Goal: Task Accomplishment & Management: Use online tool/utility

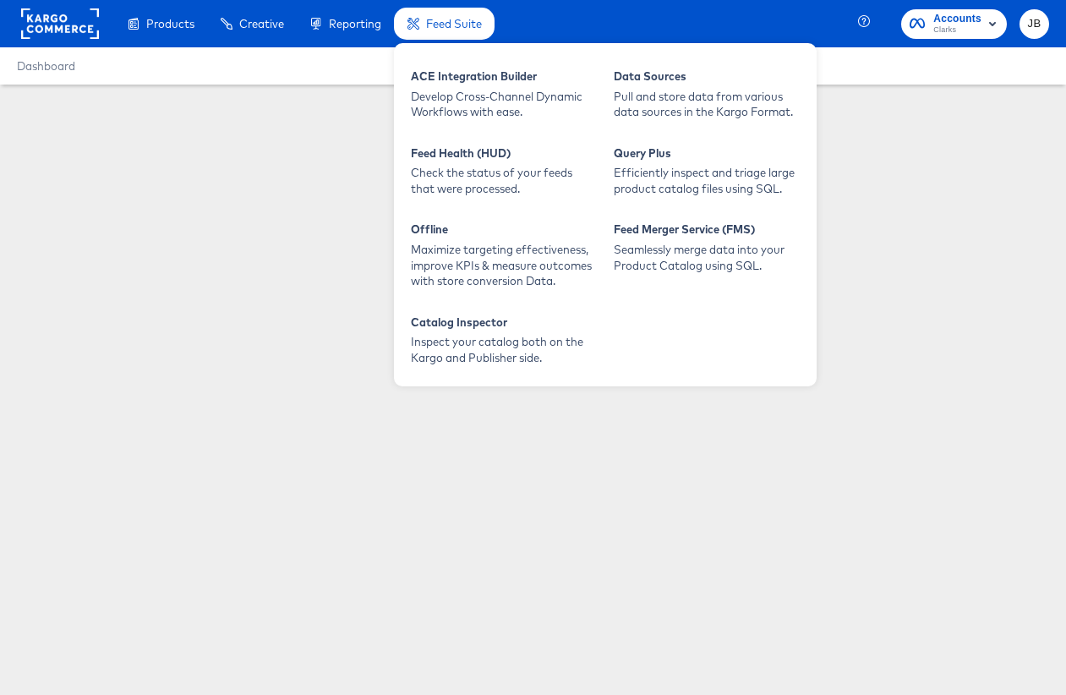
type input "Everyday Value US & Percent Off Badge"
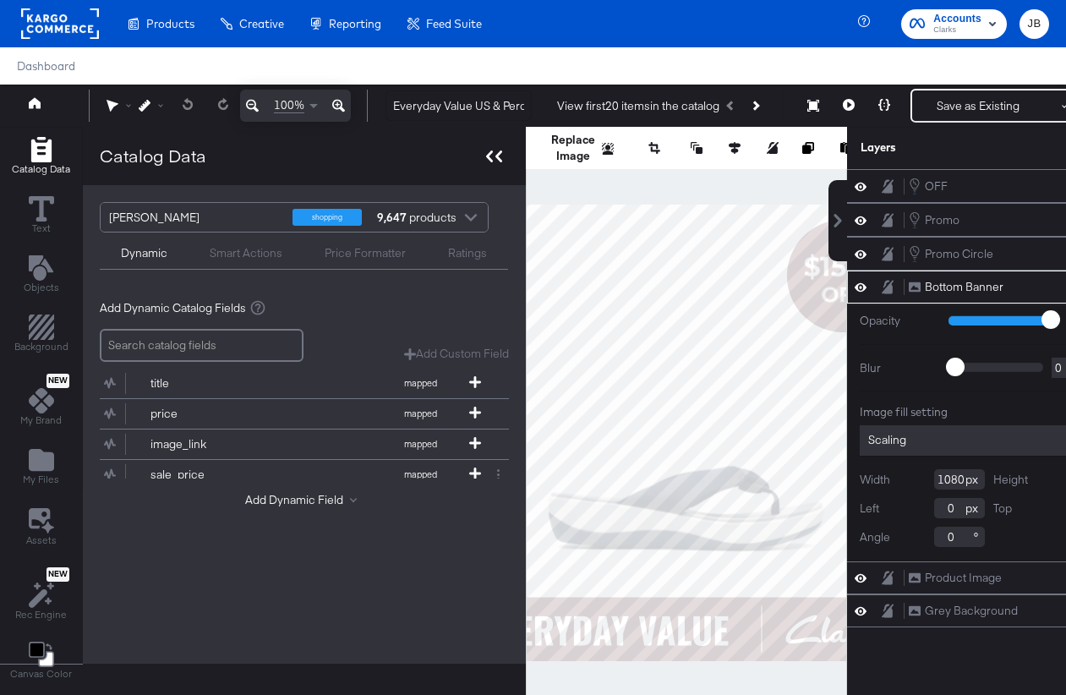
click at [489, 160] on icon at bounding box center [494, 156] width 16 height 12
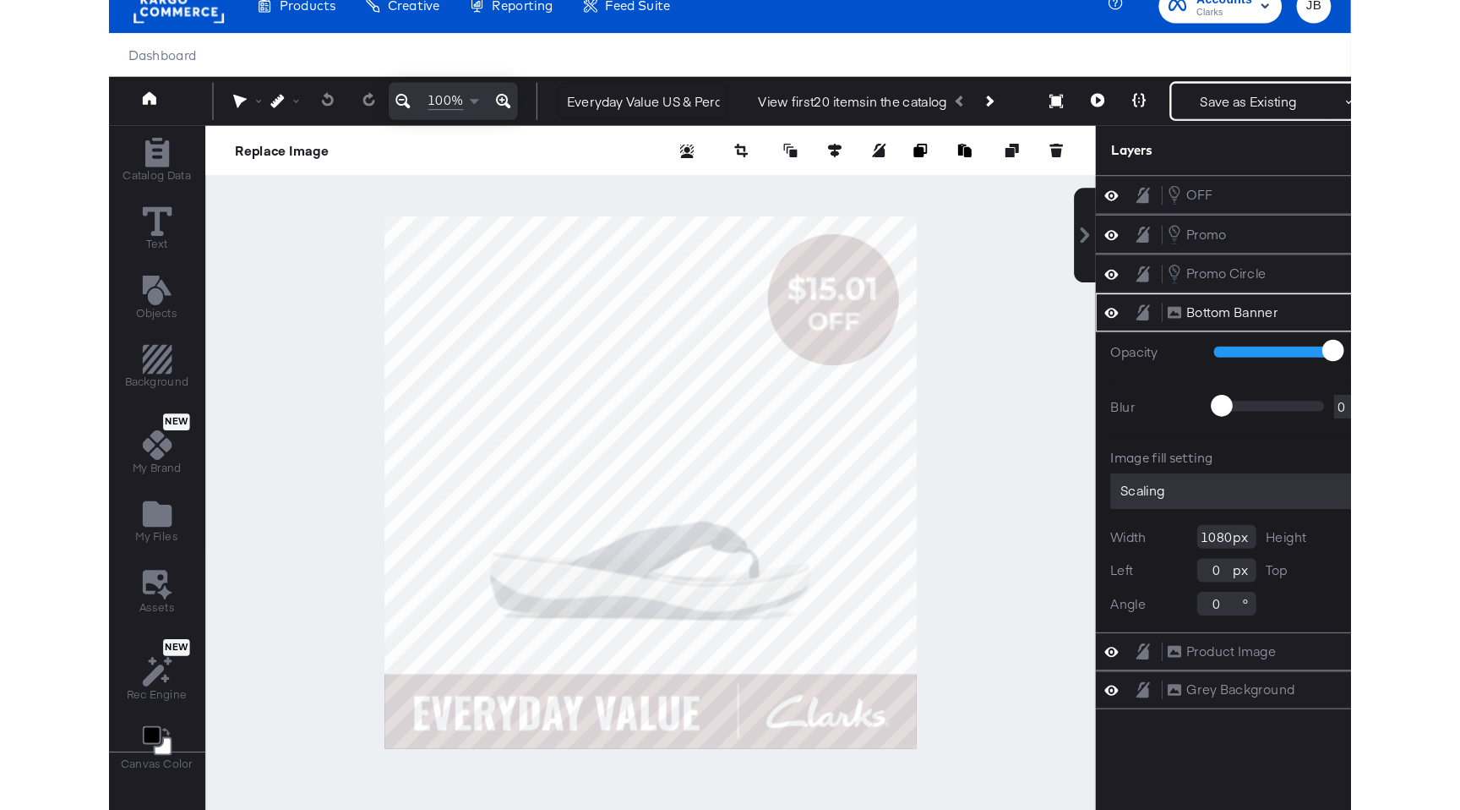
scroll to position [43, 0]
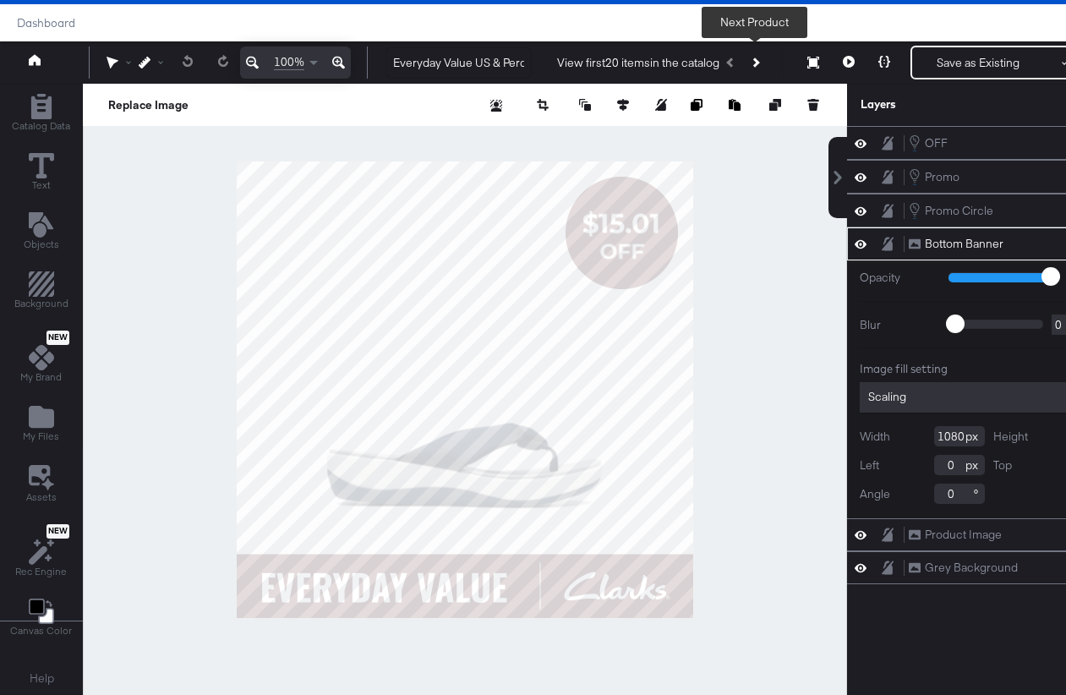
click at [757, 68] on button "Next Product" at bounding box center [755, 62] width 24 height 30
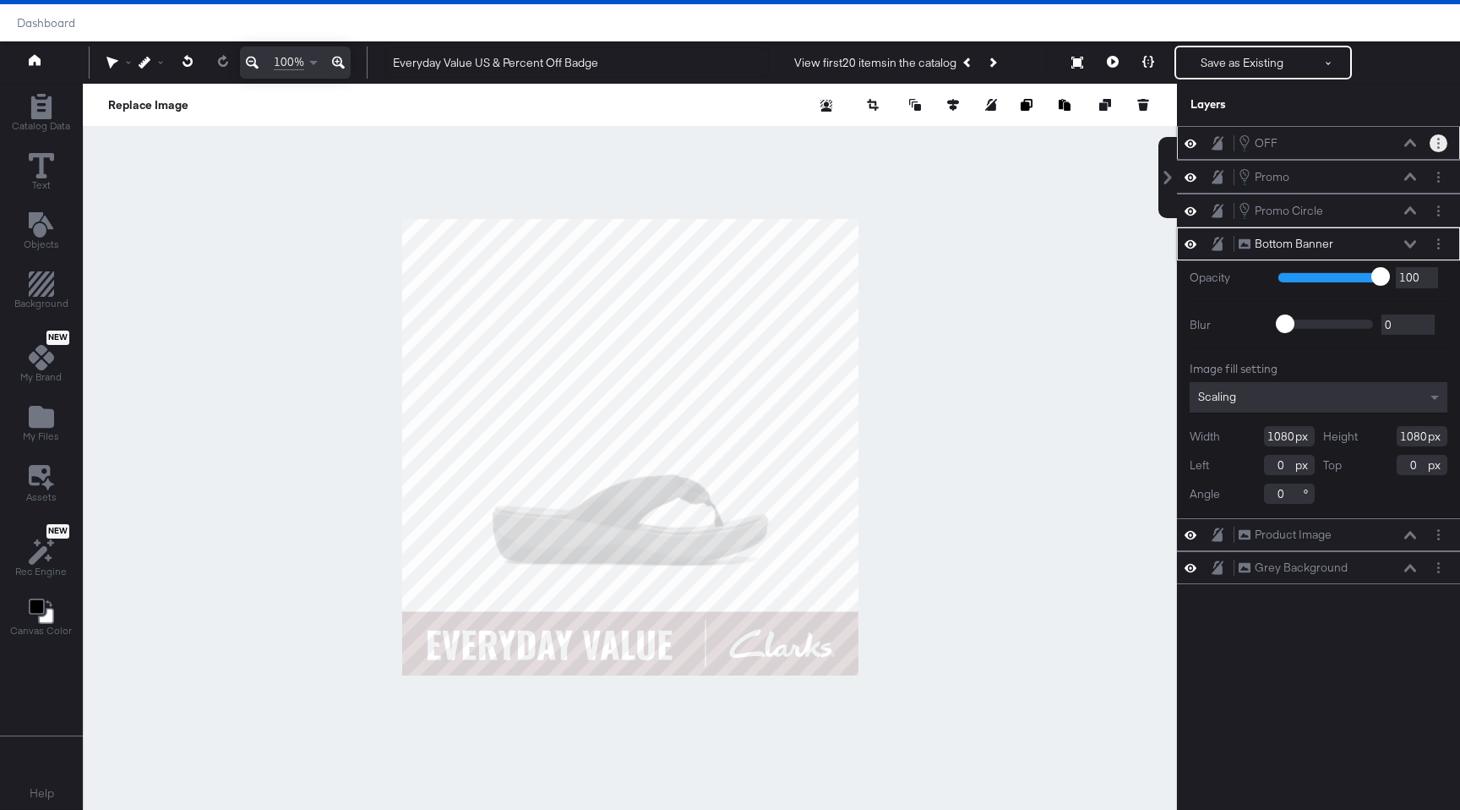
click at [1065, 140] on button "Layer Options" at bounding box center [1439, 143] width 18 height 18
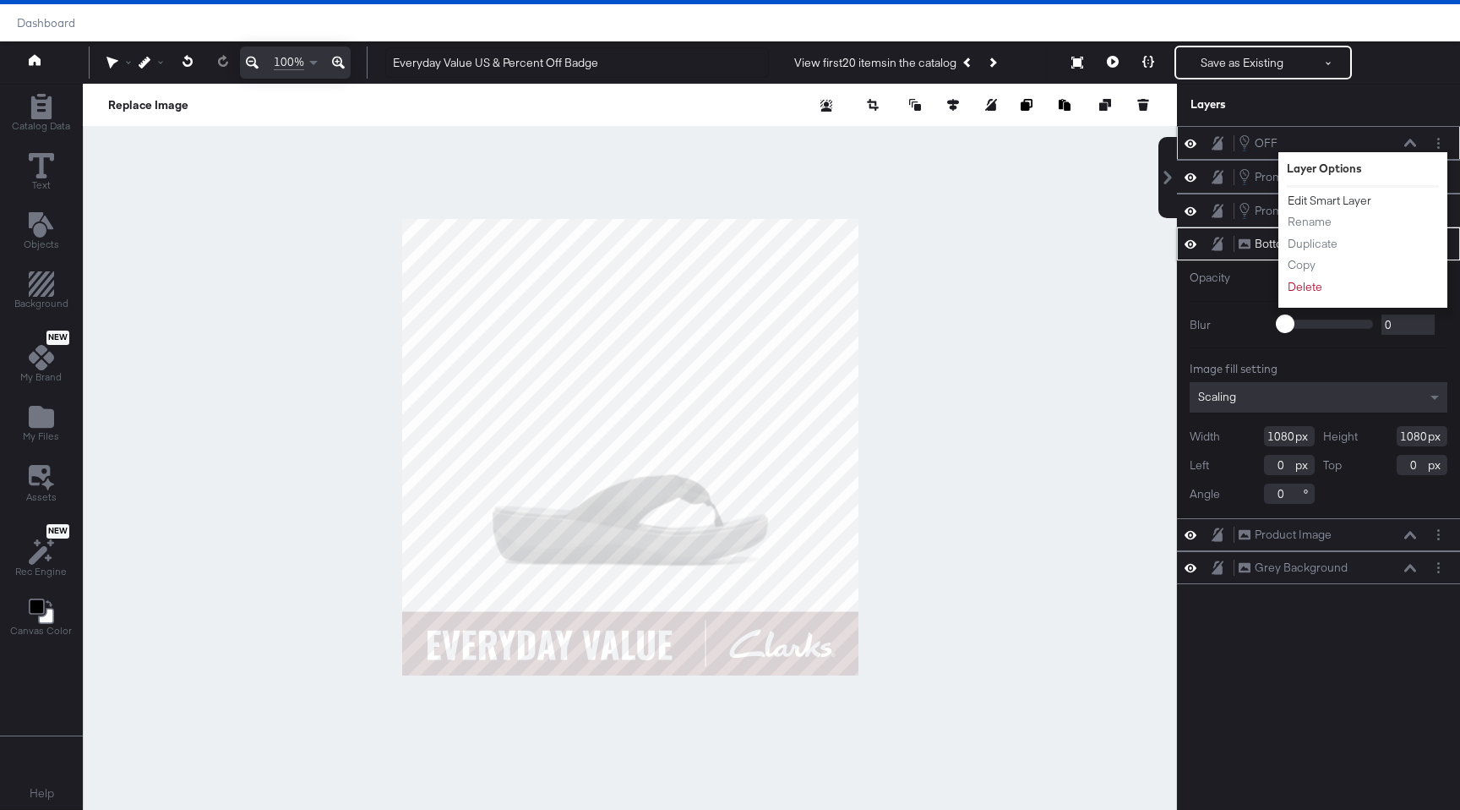
click at [1065, 196] on button "Edit Smart Layer" at bounding box center [1329, 201] width 85 height 18
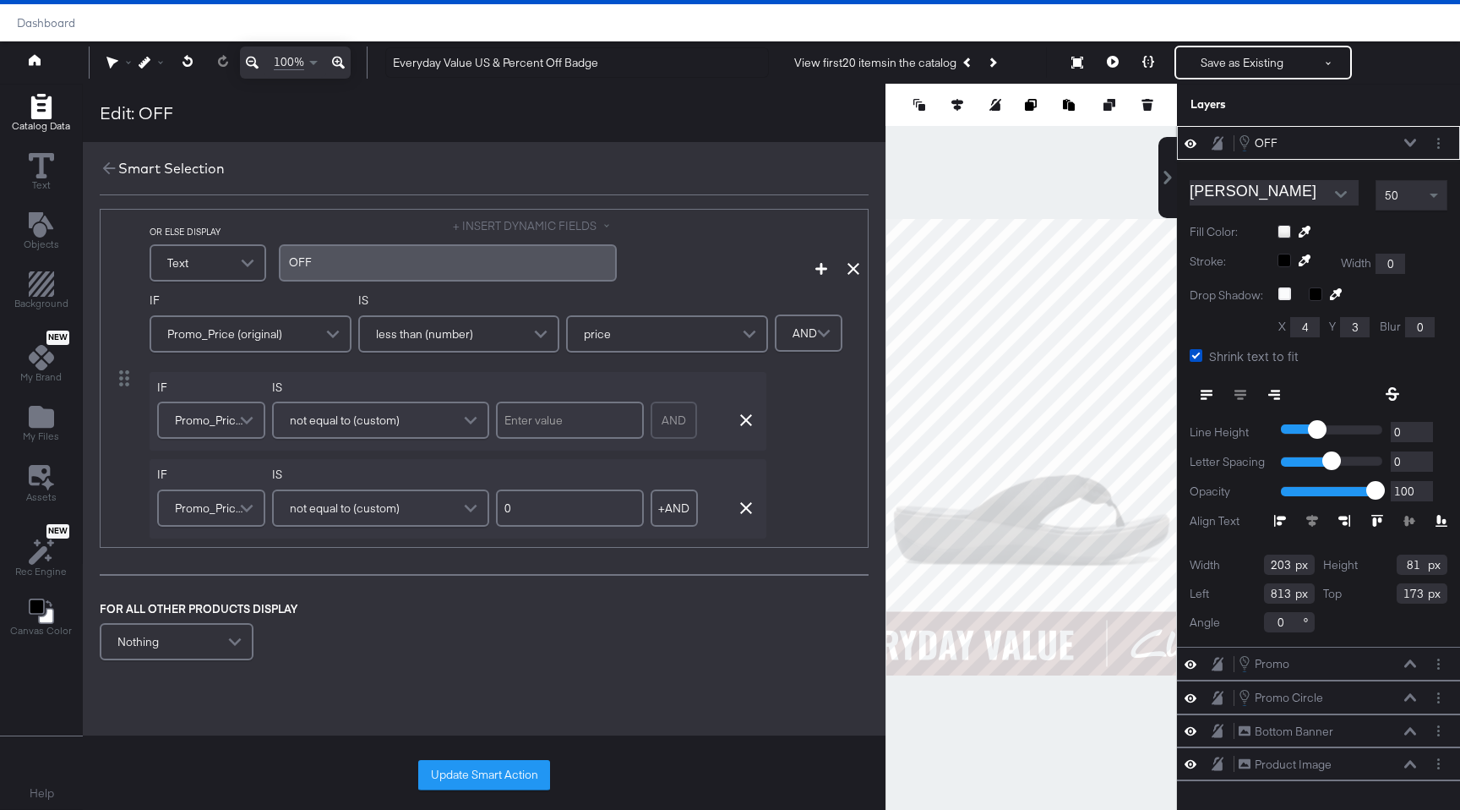
scroll to position [378, 0]
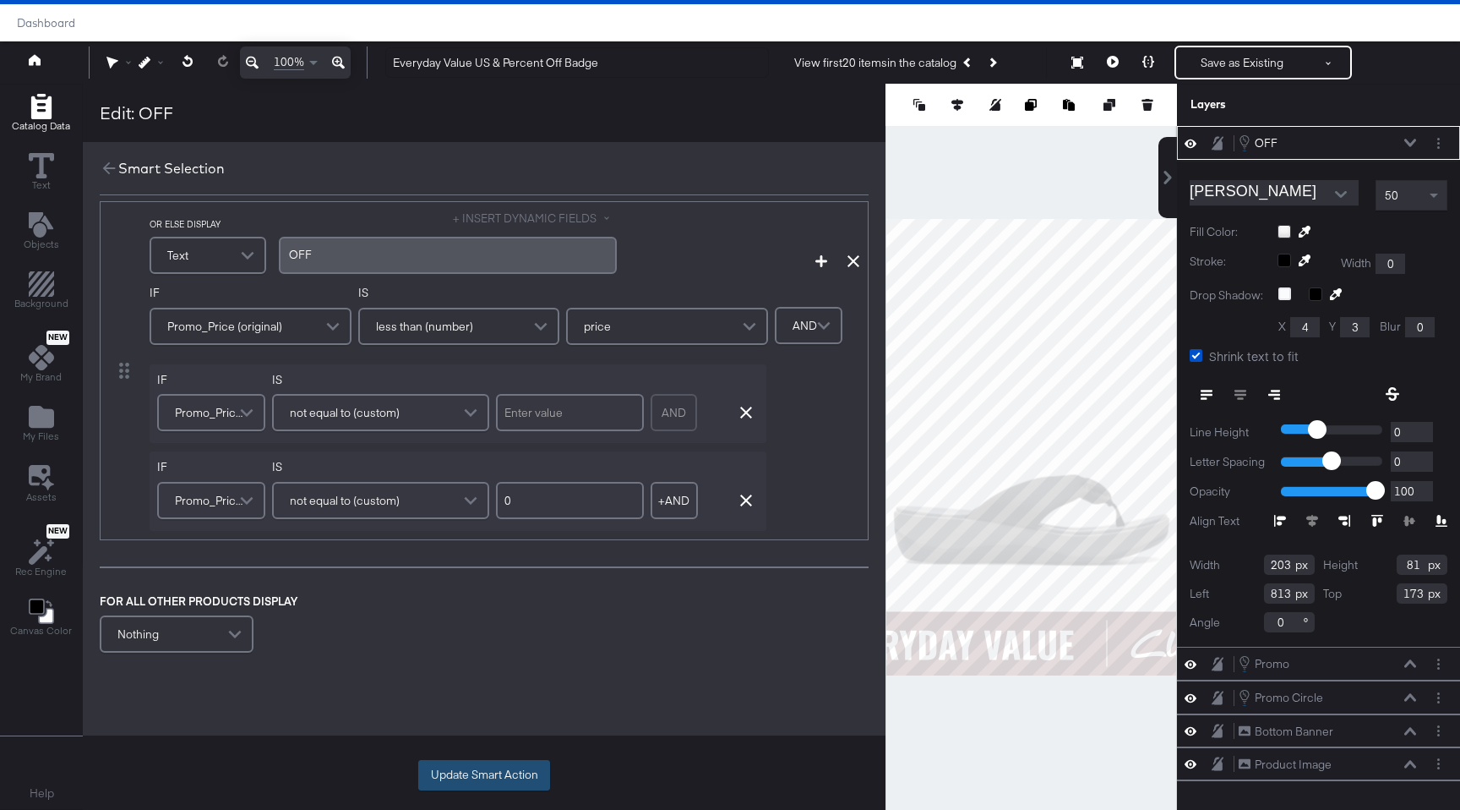
click at [498, 694] on button "Update Smart Action" at bounding box center [484, 775] width 132 height 30
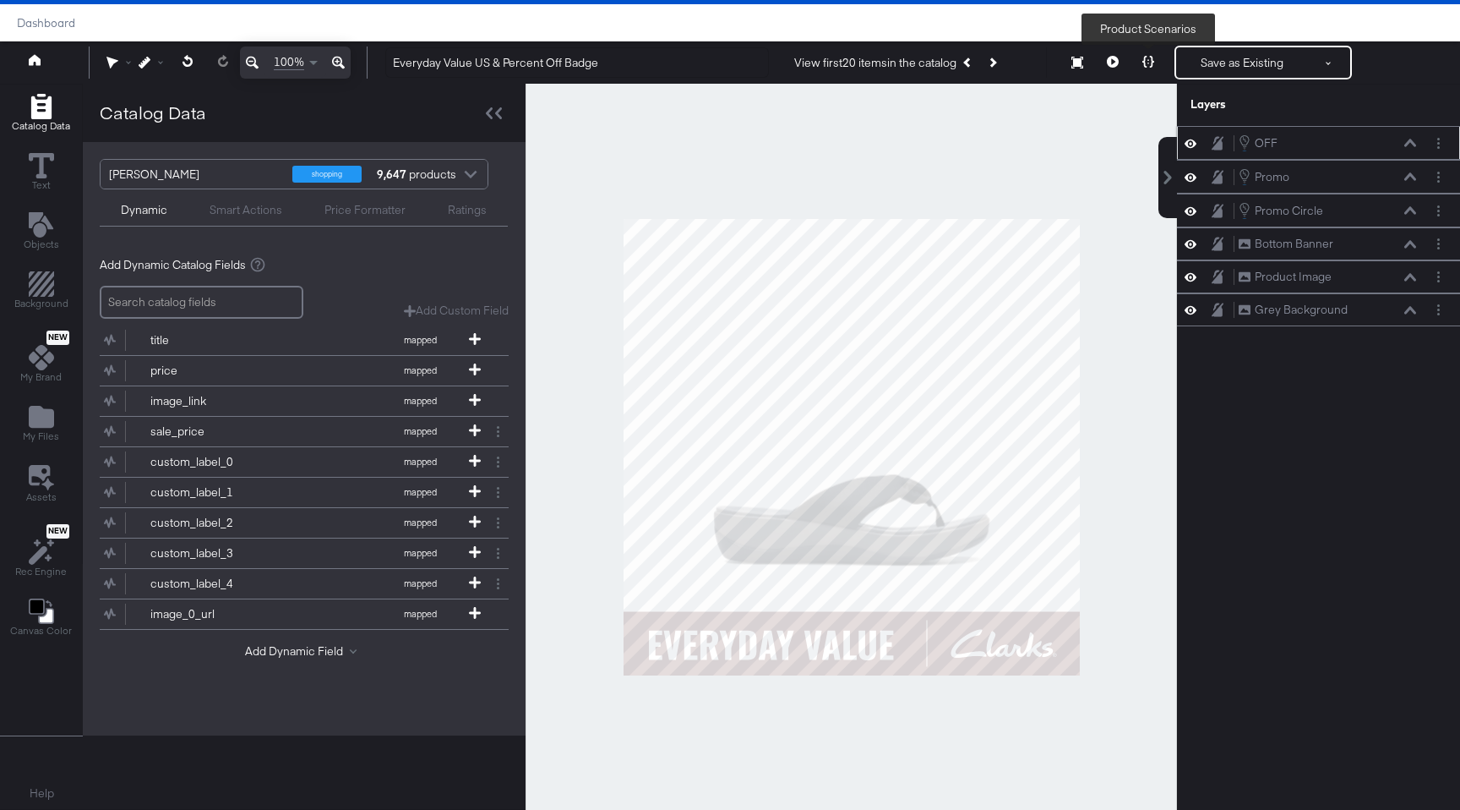
click at [1065, 63] on icon at bounding box center [1149, 62] width 12 height 12
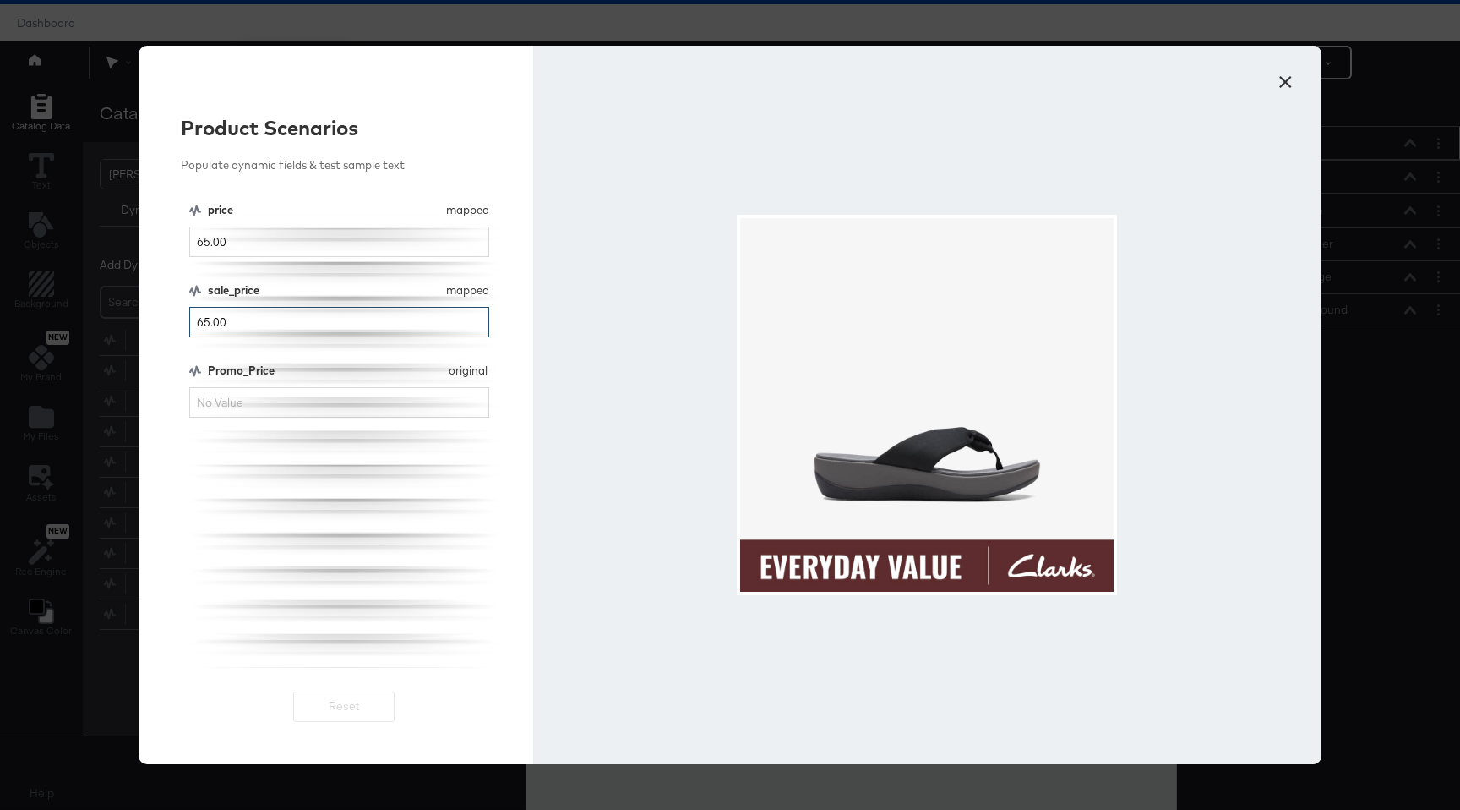
click at [285, 328] on input "65.00" at bounding box center [339, 322] width 300 height 31
type input "0"
click at [260, 243] on input "65.00" at bounding box center [339, 241] width 300 height 31
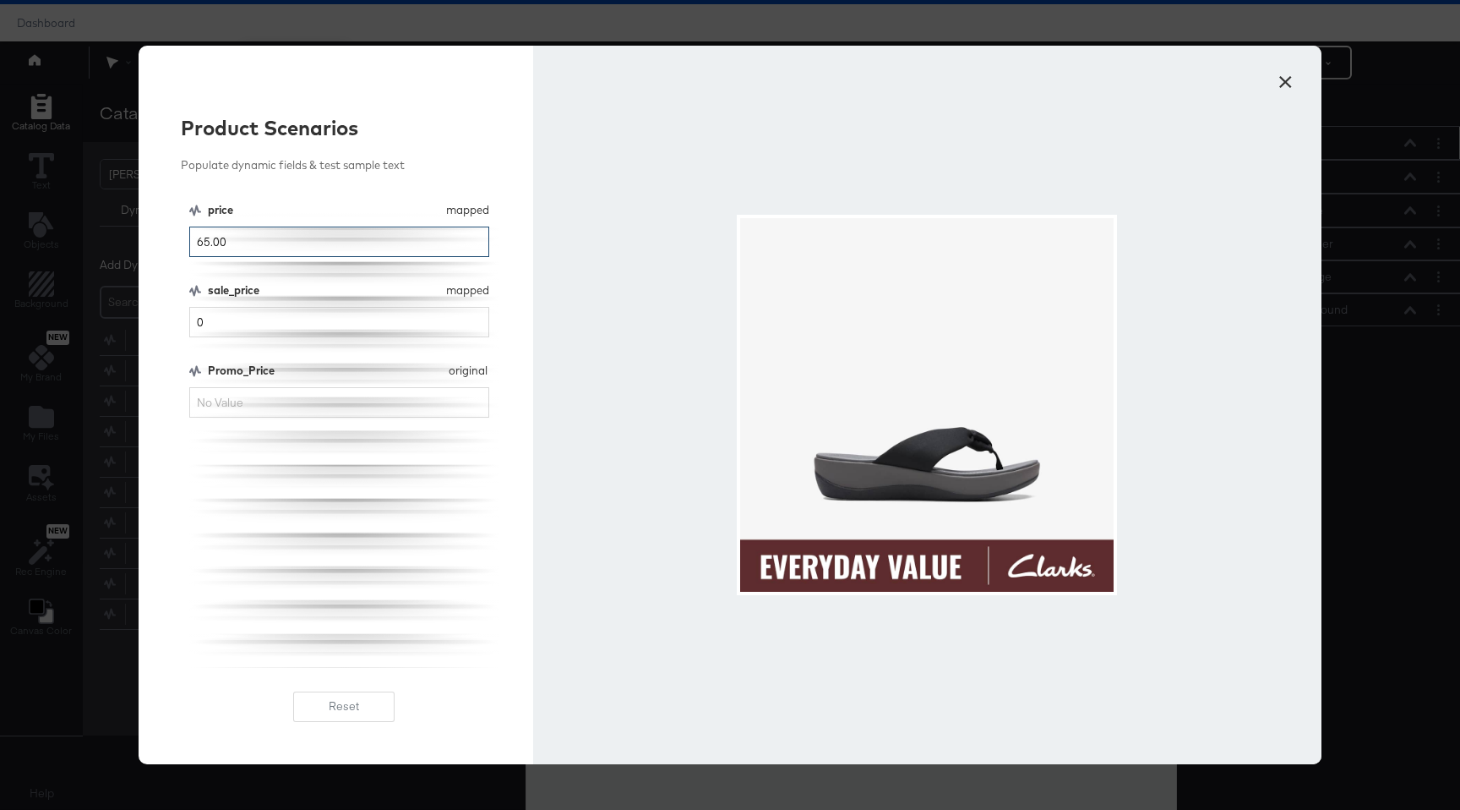
click at [260, 243] on input "65.00" at bounding box center [339, 241] width 300 height 31
type input "0"
click at [256, 323] on input "0" at bounding box center [339, 322] width 300 height 31
type input "12"
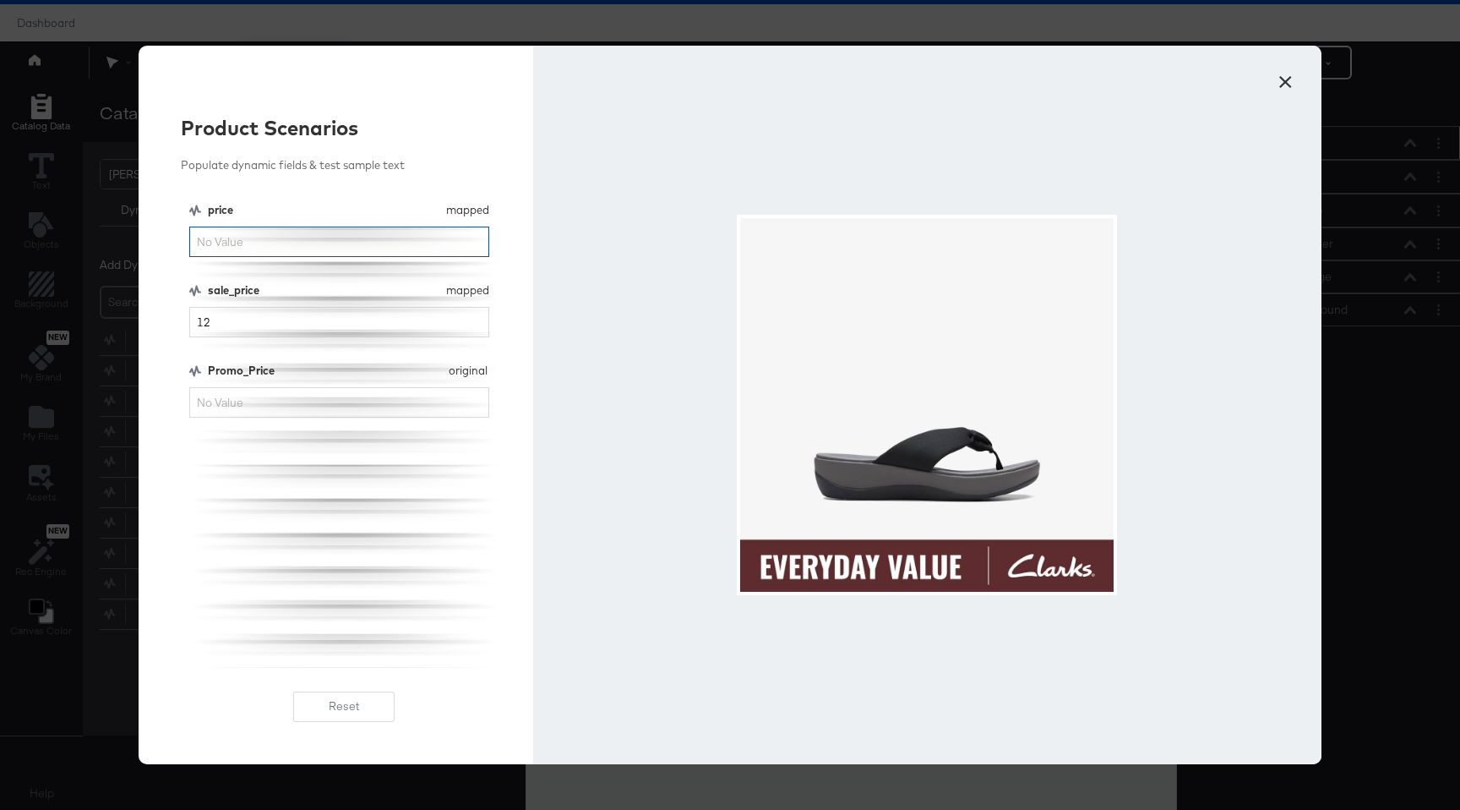
click at [259, 239] on input "price" at bounding box center [339, 241] width 300 height 31
type input "20.22"
click at [257, 324] on input "12" at bounding box center [339, 322] width 300 height 31
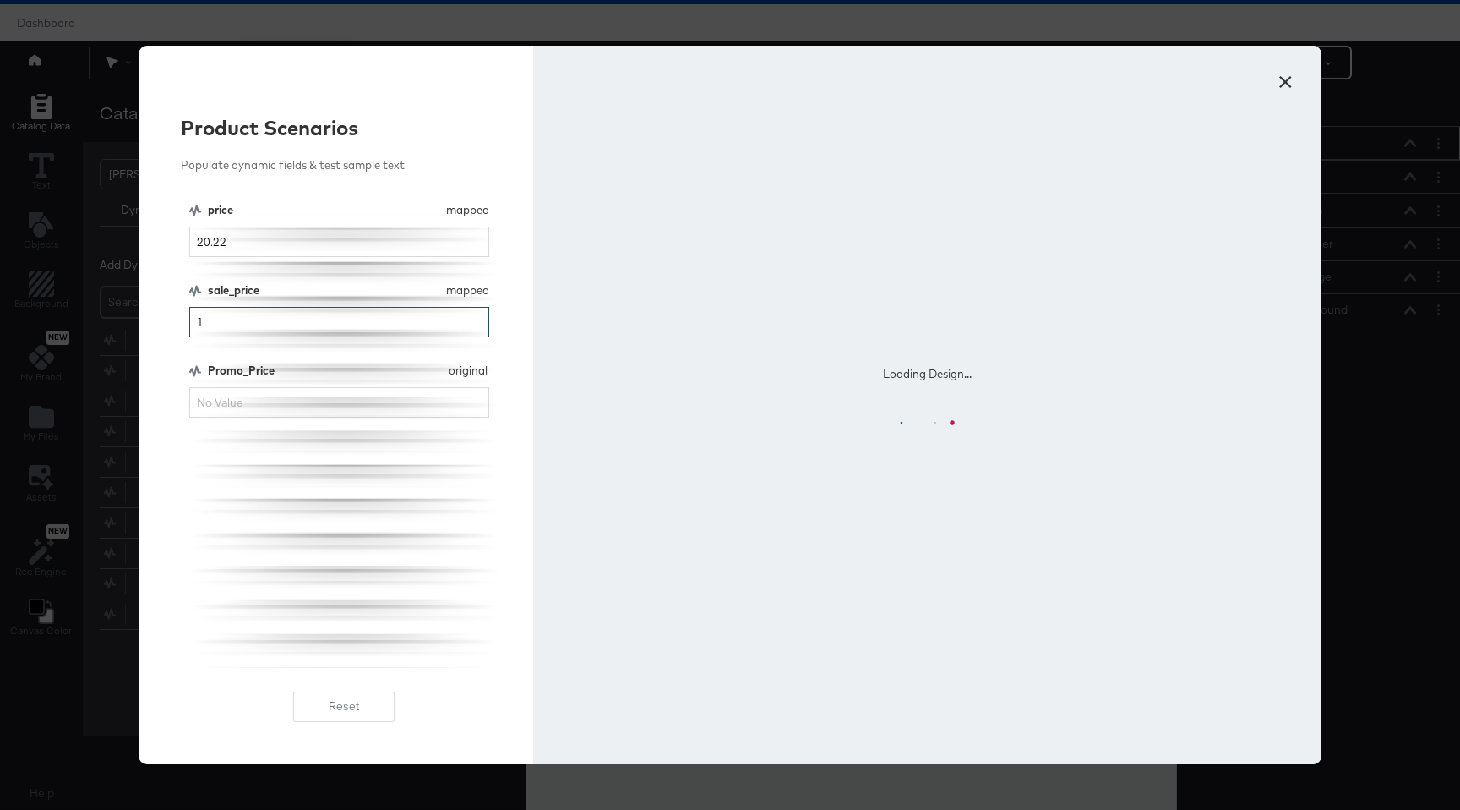
type input "1"
click at [204, 240] on input "20.22" at bounding box center [339, 241] width 300 height 31
type input "2000.22"
click at [241, 324] on input "1" at bounding box center [339, 322] width 300 height 31
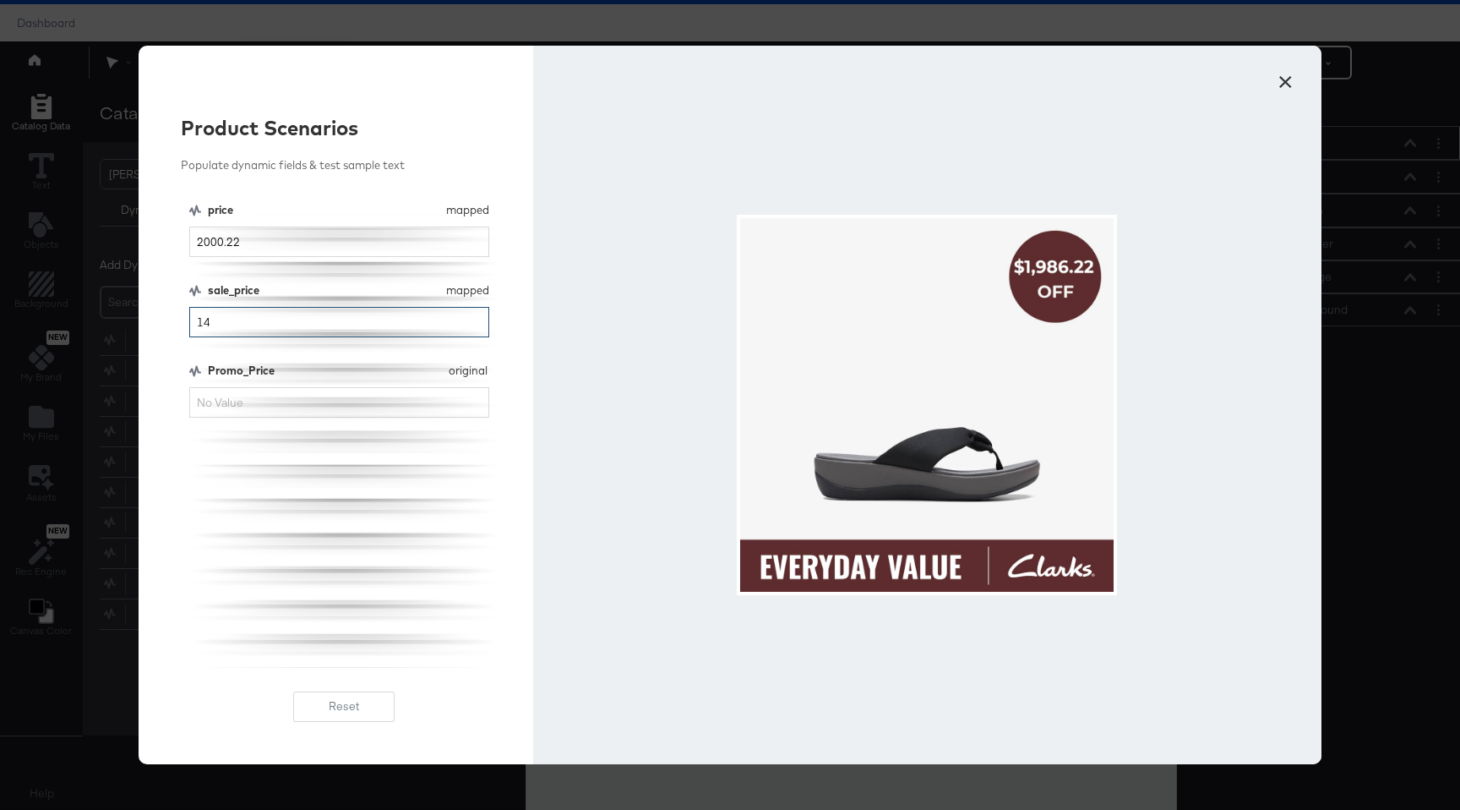
type input "14"
click at [286, 401] on input "Promo_Price" at bounding box center [339, 402] width 300 height 31
type input "123"
click at [232, 324] on input "14" at bounding box center [339, 322] width 300 height 31
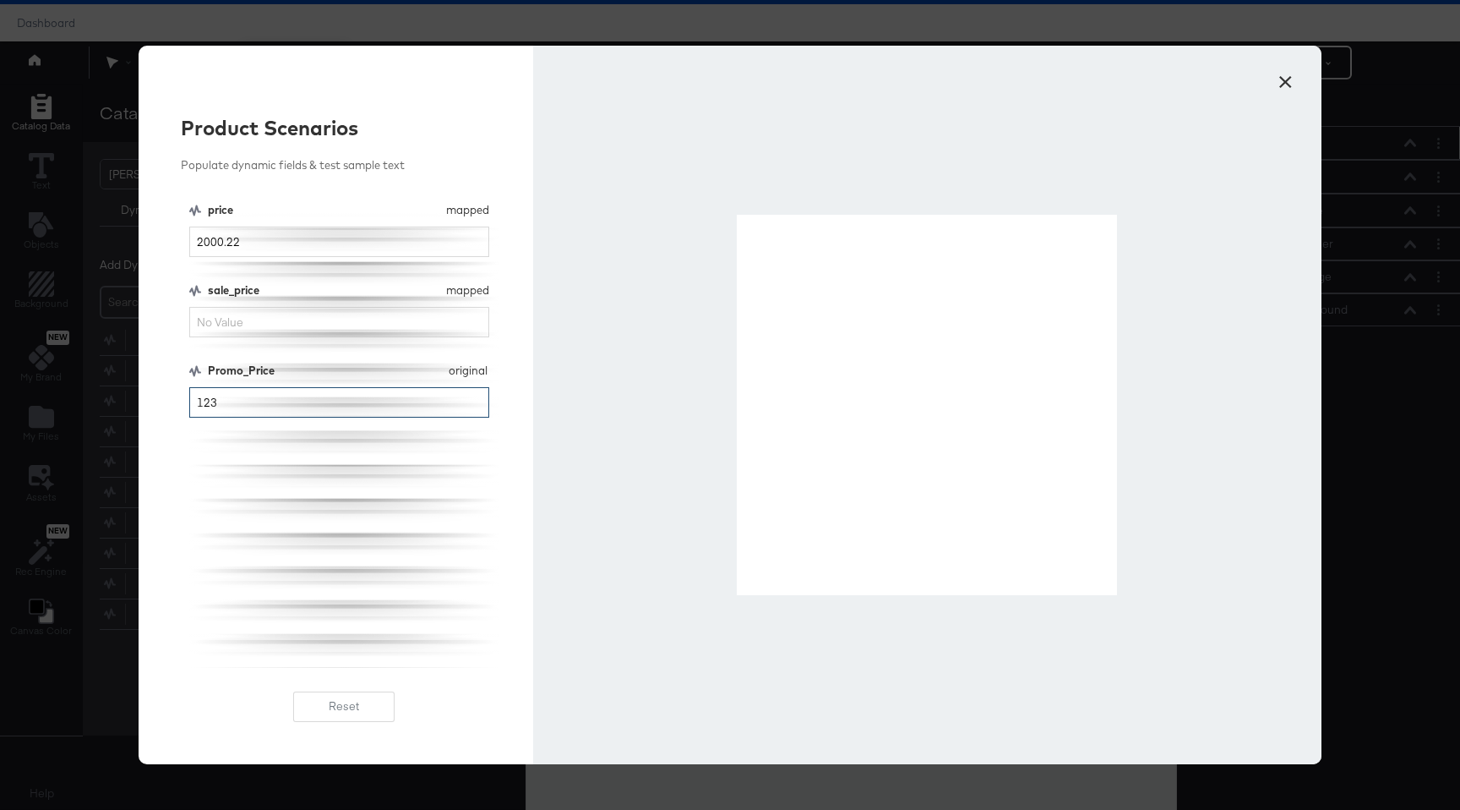
click at [270, 390] on input "123" at bounding box center [339, 402] width 300 height 31
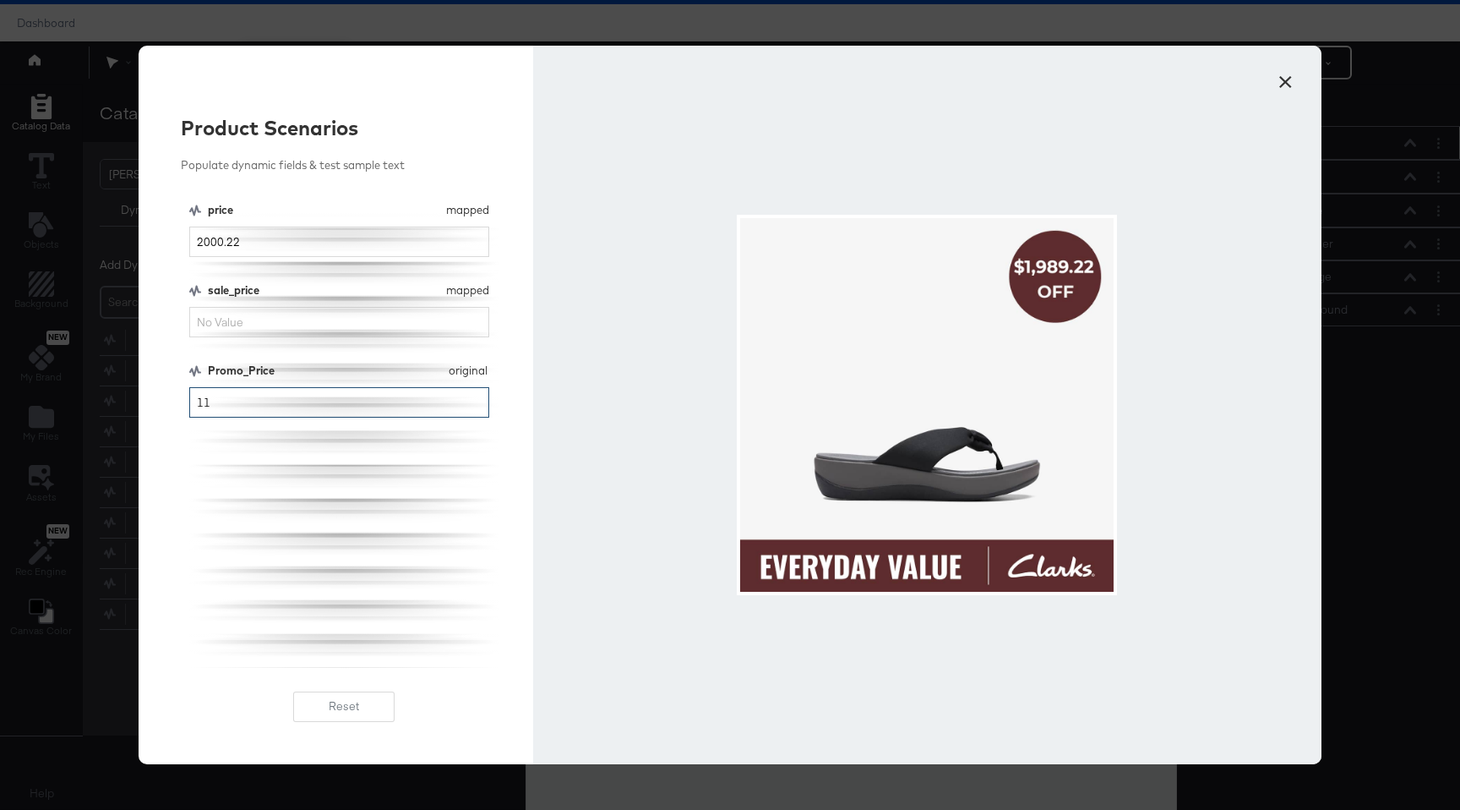
type input "11"
click at [1065, 87] on button "×" at bounding box center [1285, 78] width 30 height 30
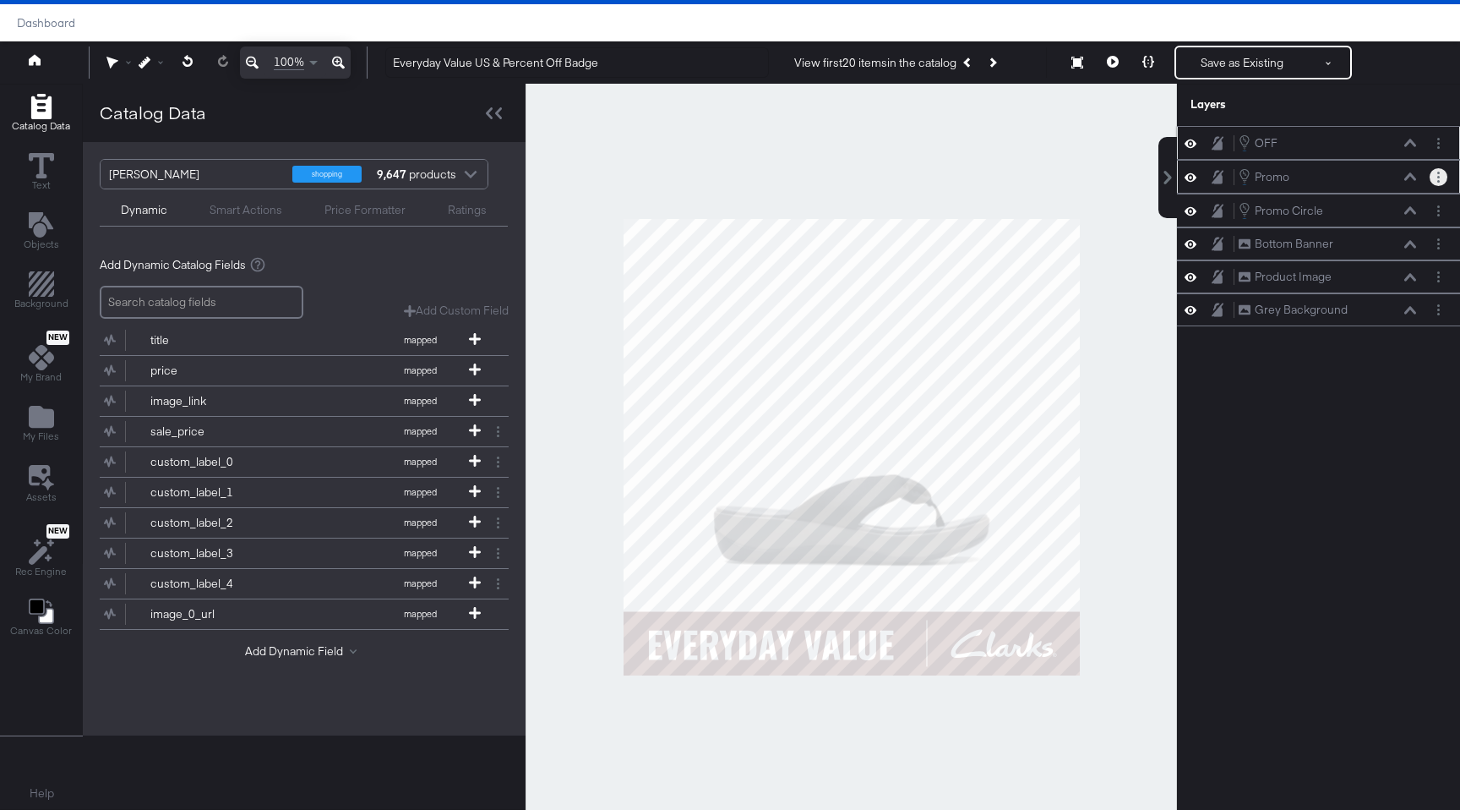
click at [1065, 177] on button "Layer Options" at bounding box center [1439, 177] width 18 height 18
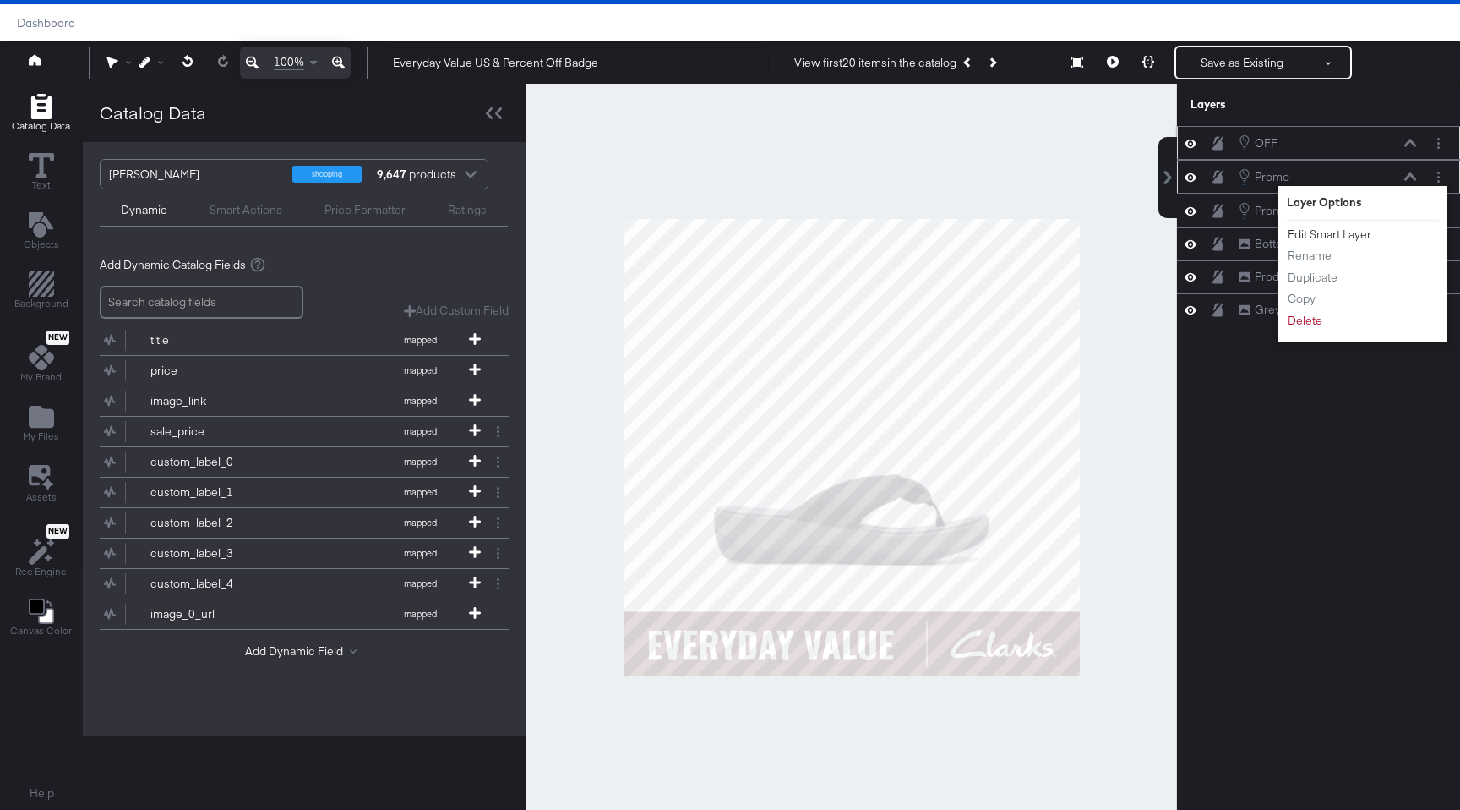
click at [1065, 236] on button "Edit Smart Layer" at bounding box center [1329, 235] width 85 height 18
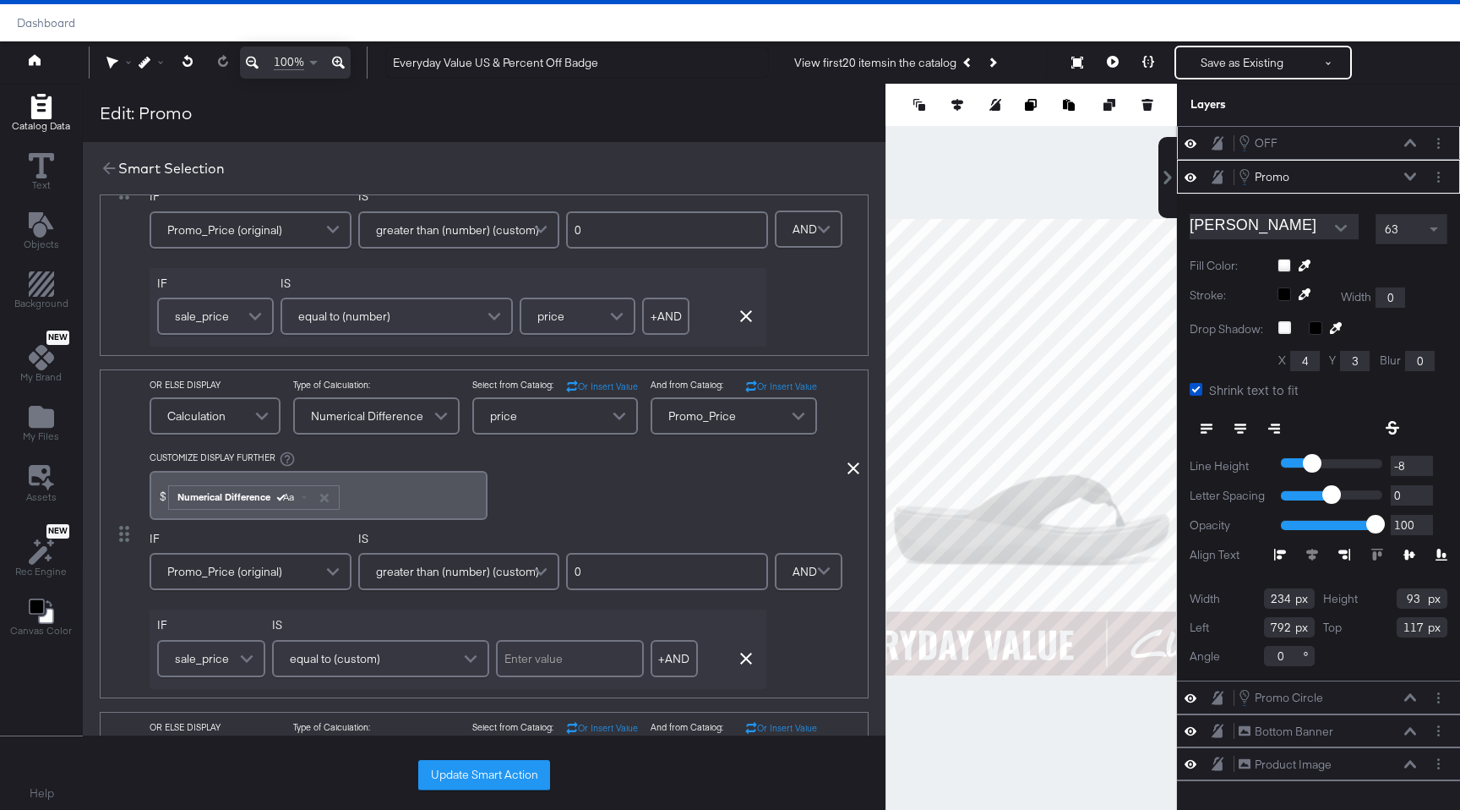
scroll to position [0, 0]
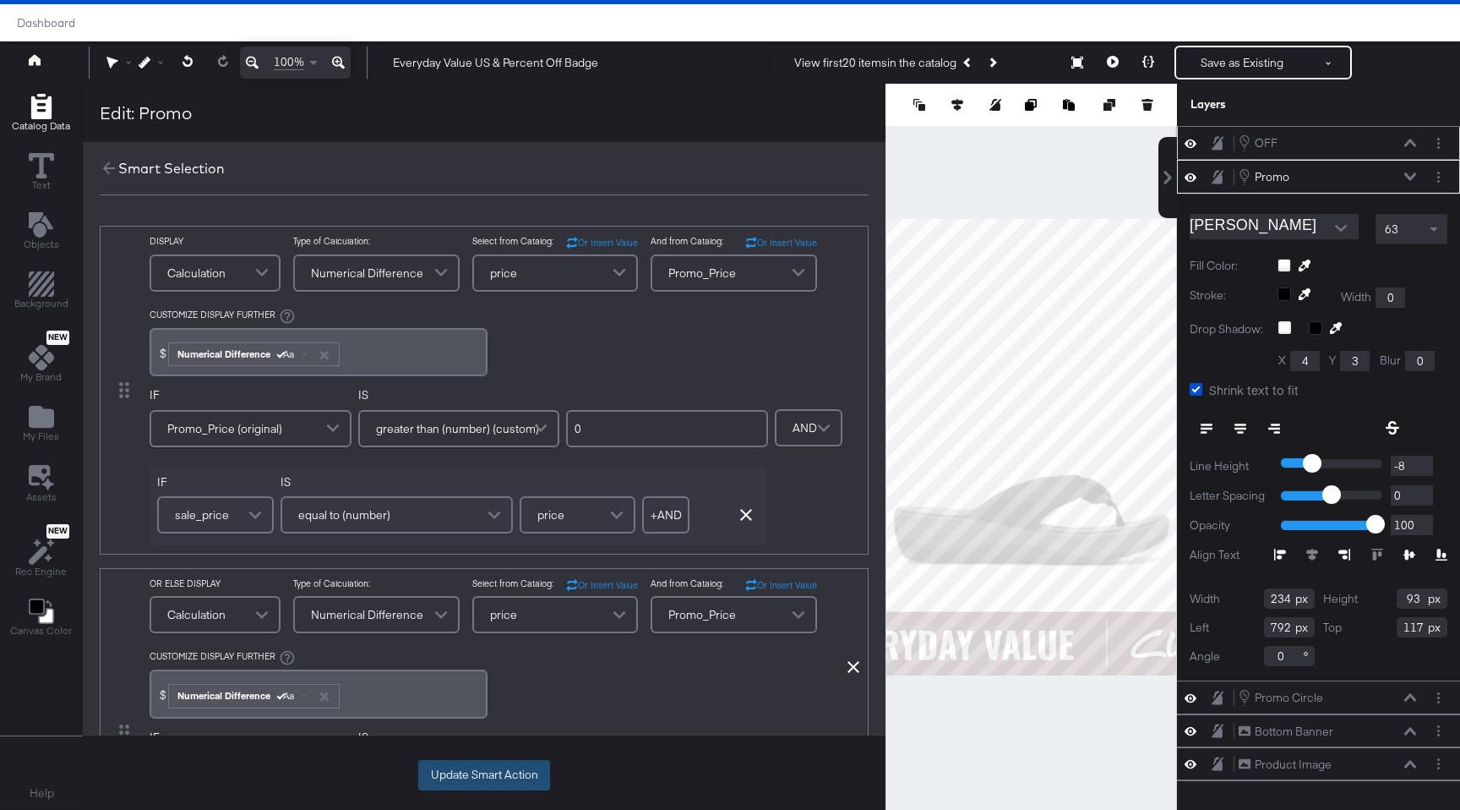
click at [495, 694] on button "Update Smart Action" at bounding box center [484, 775] width 132 height 30
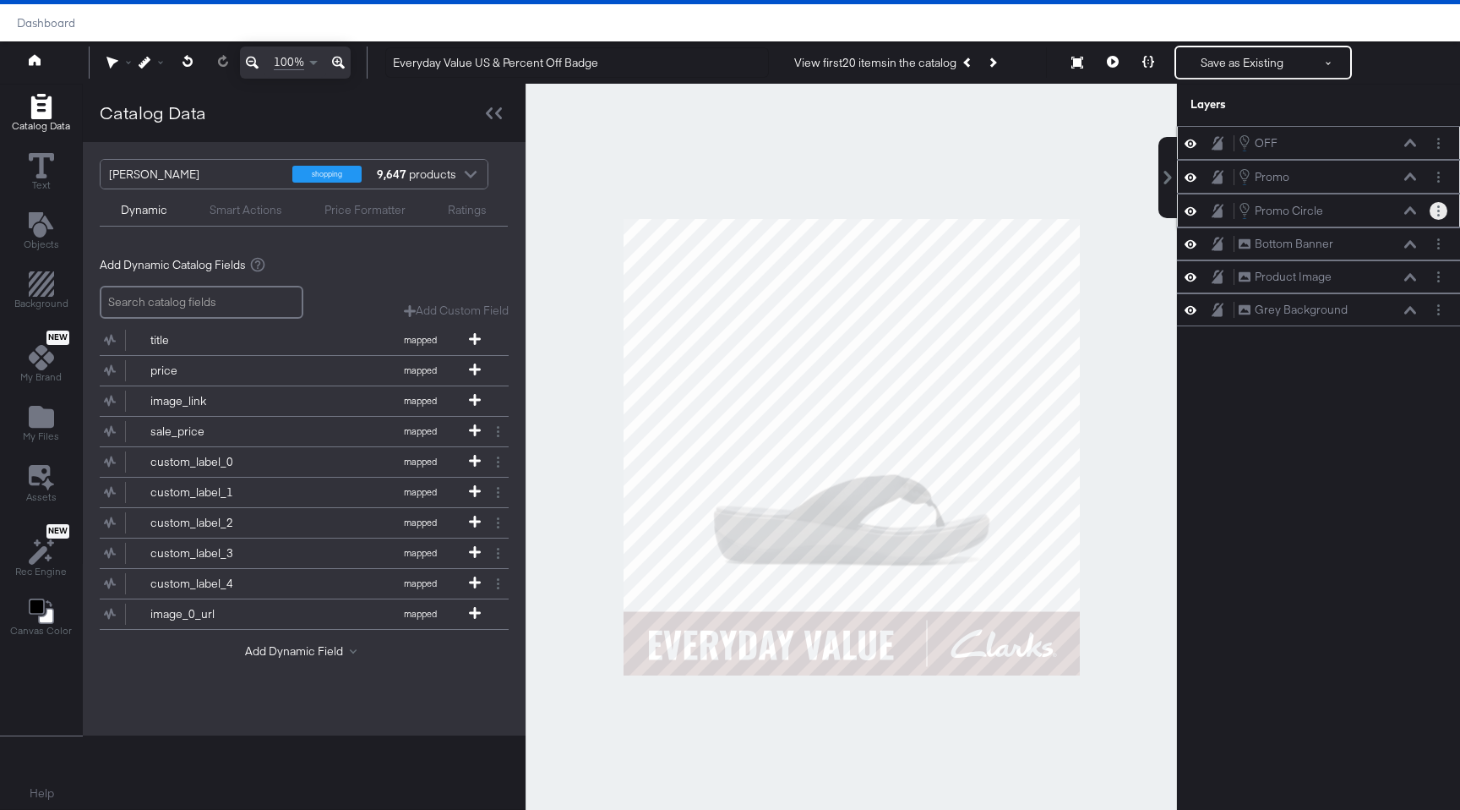
click at [1065, 206] on button "Layer Options" at bounding box center [1439, 211] width 18 height 18
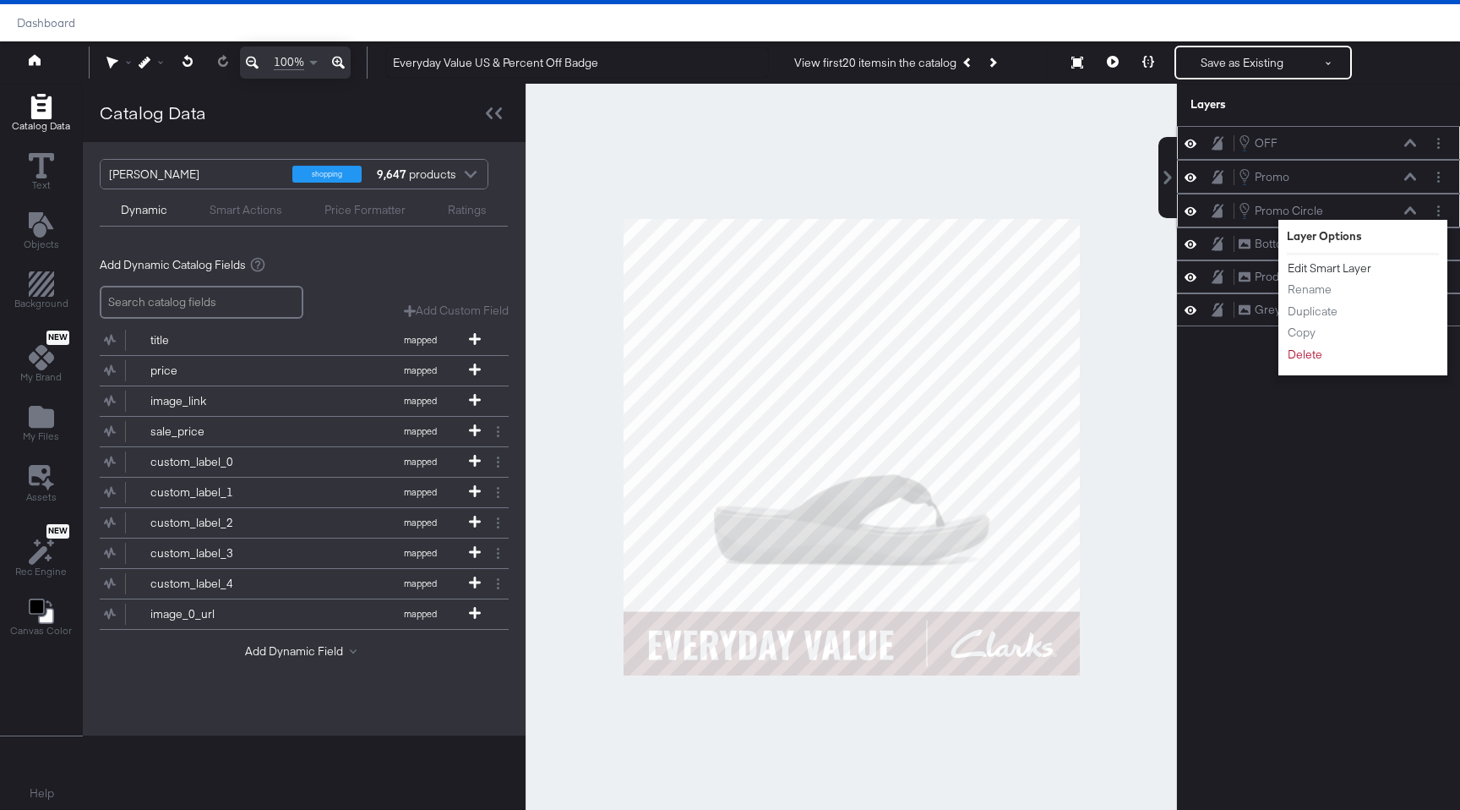
click at [1065, 270] on button "Edit Smart Layer" at bounding box center [1329, 268] width 85 height 18
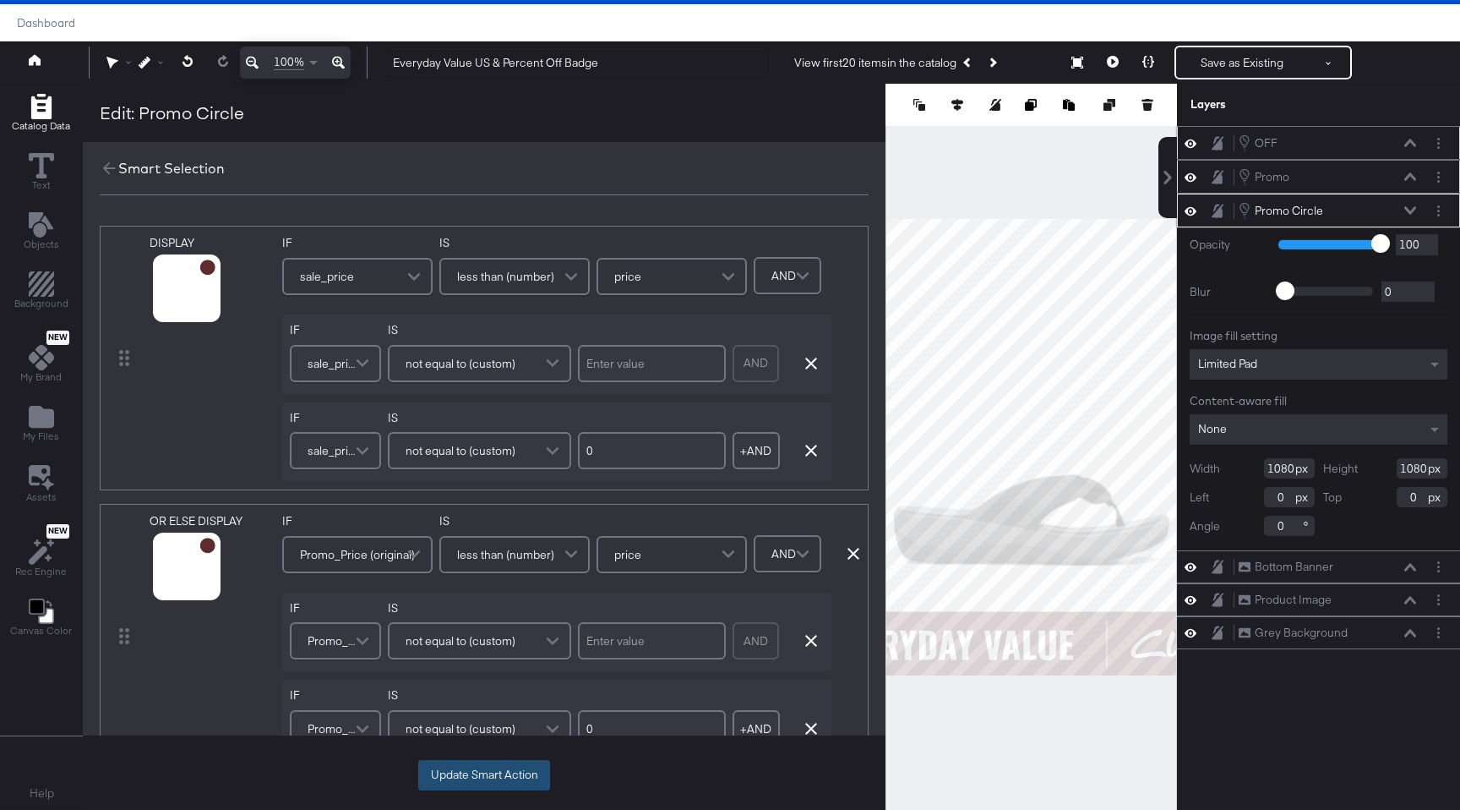
click at [477, 694] on button "Update Smart Action" at bounding box center [484, 775] width 132 height 30
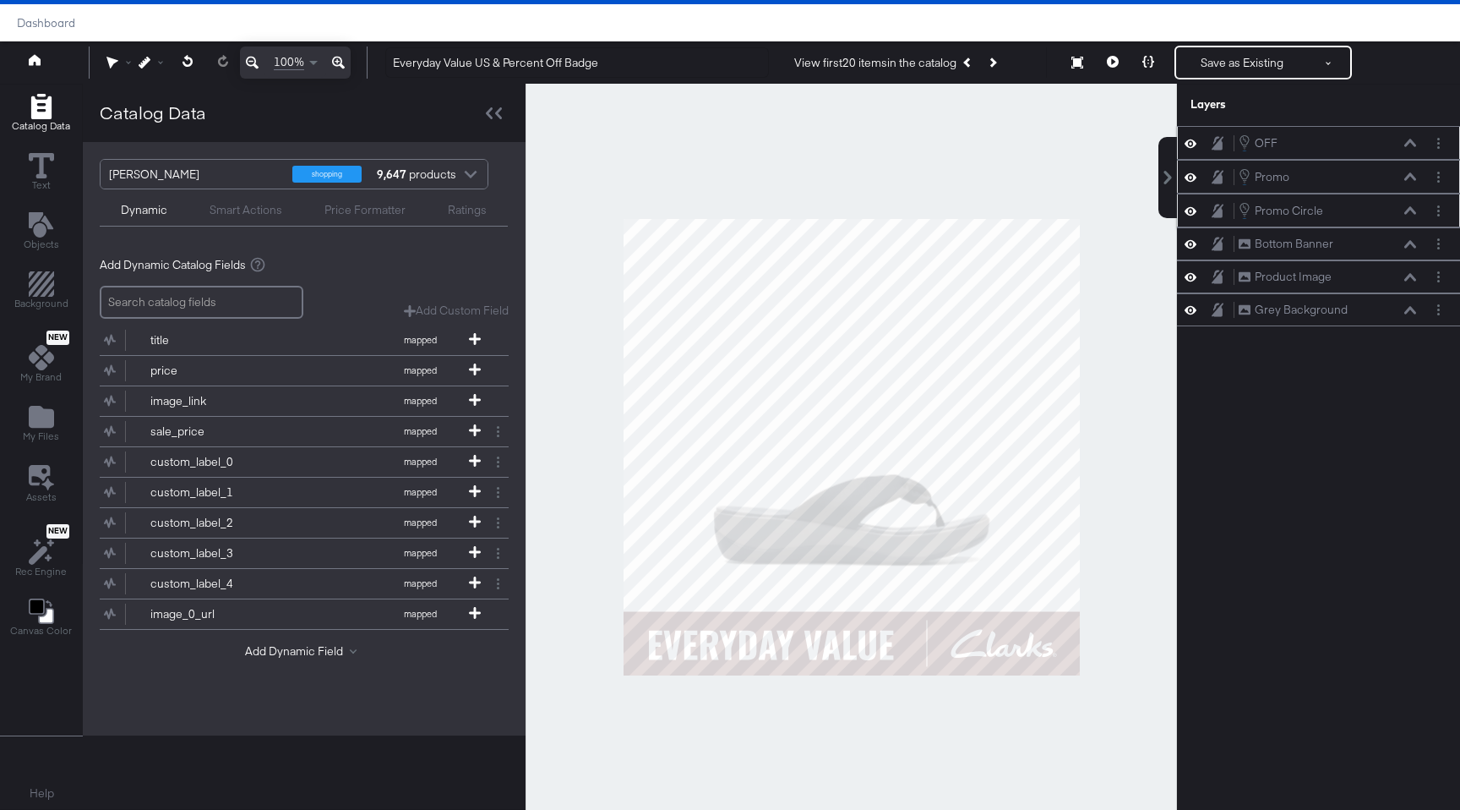
click at [1065, 178] on icon at bounding box center [1410, 176] width 12 height 8
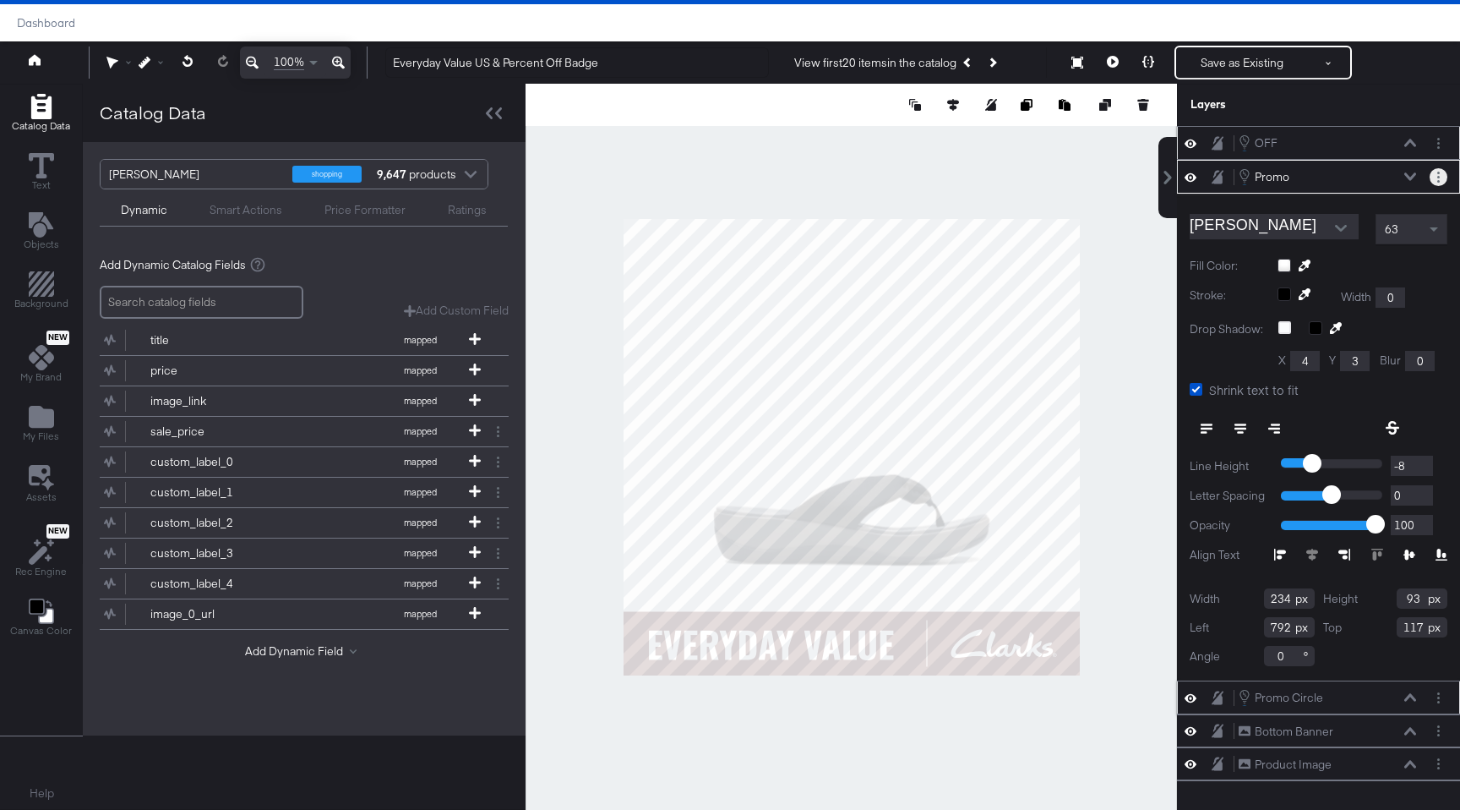
click at [1065, 176] on button "Layer Options" at bounding box center [1439, 177] width 18 height 18
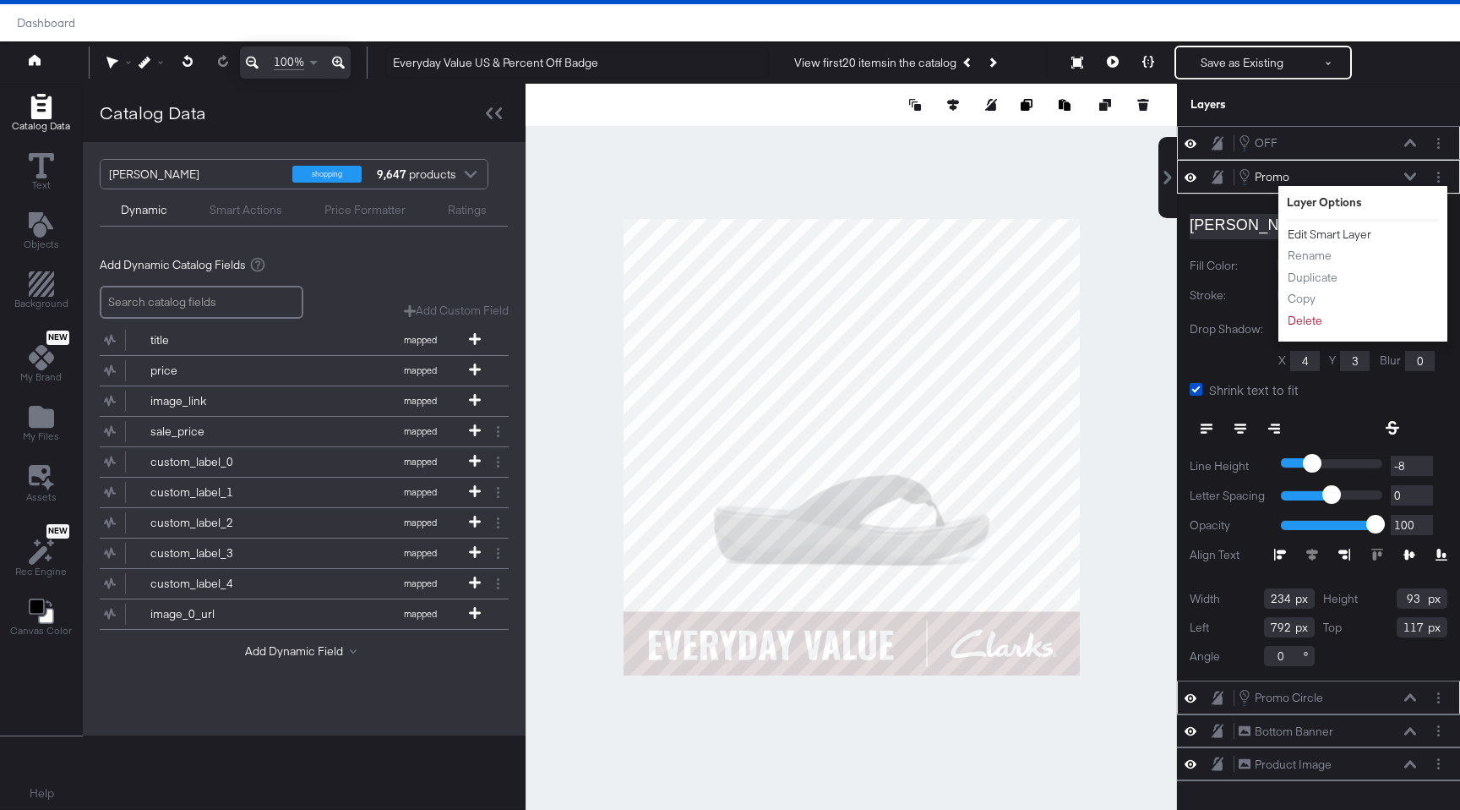
click at [1065, 233] on button "Edit Smart Layer" at bounding box center [1329, 235] width 85 height 18
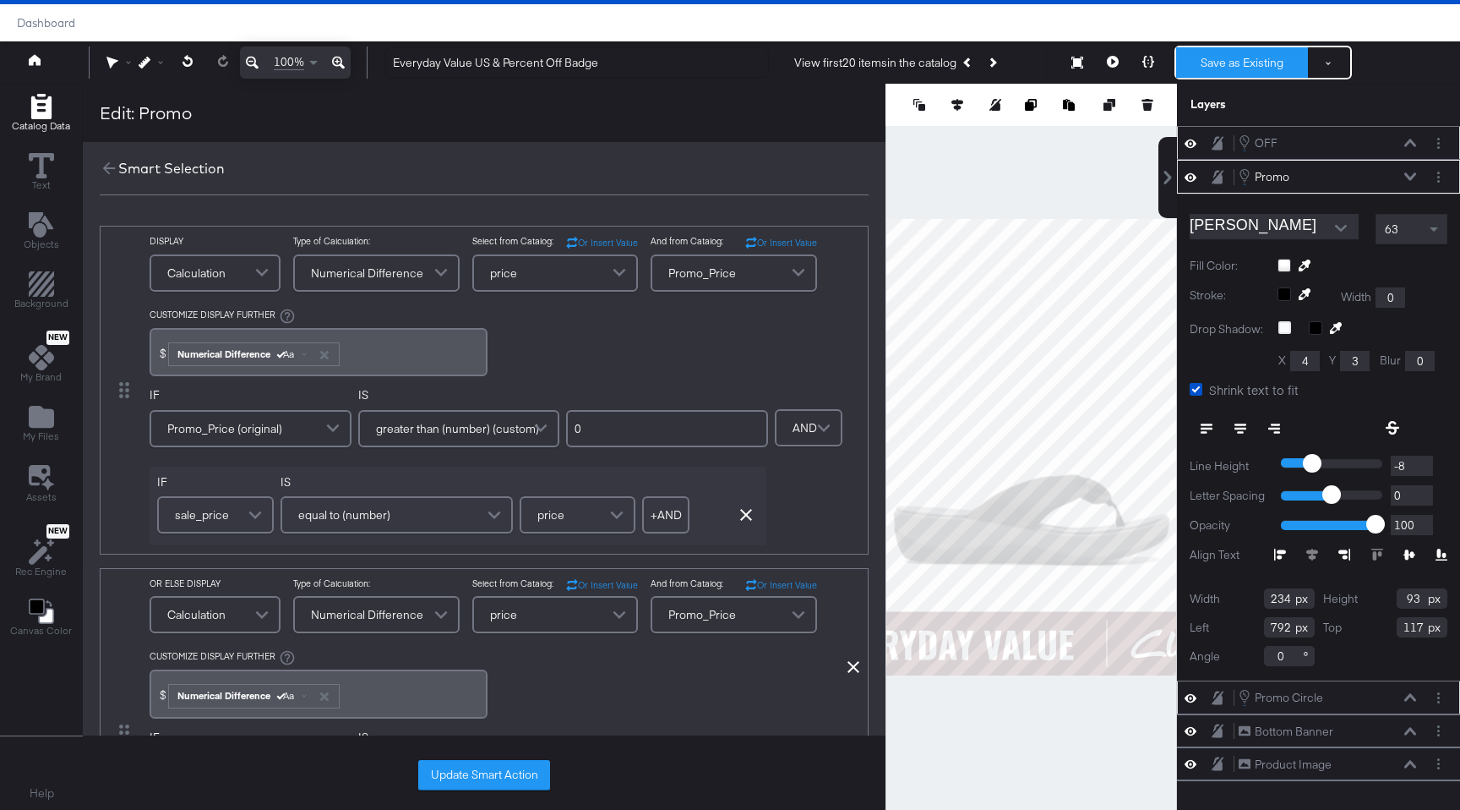
click at [1065, 58] on button "Save as Existing" at bounding box center [1242, 62] width 132 height 30
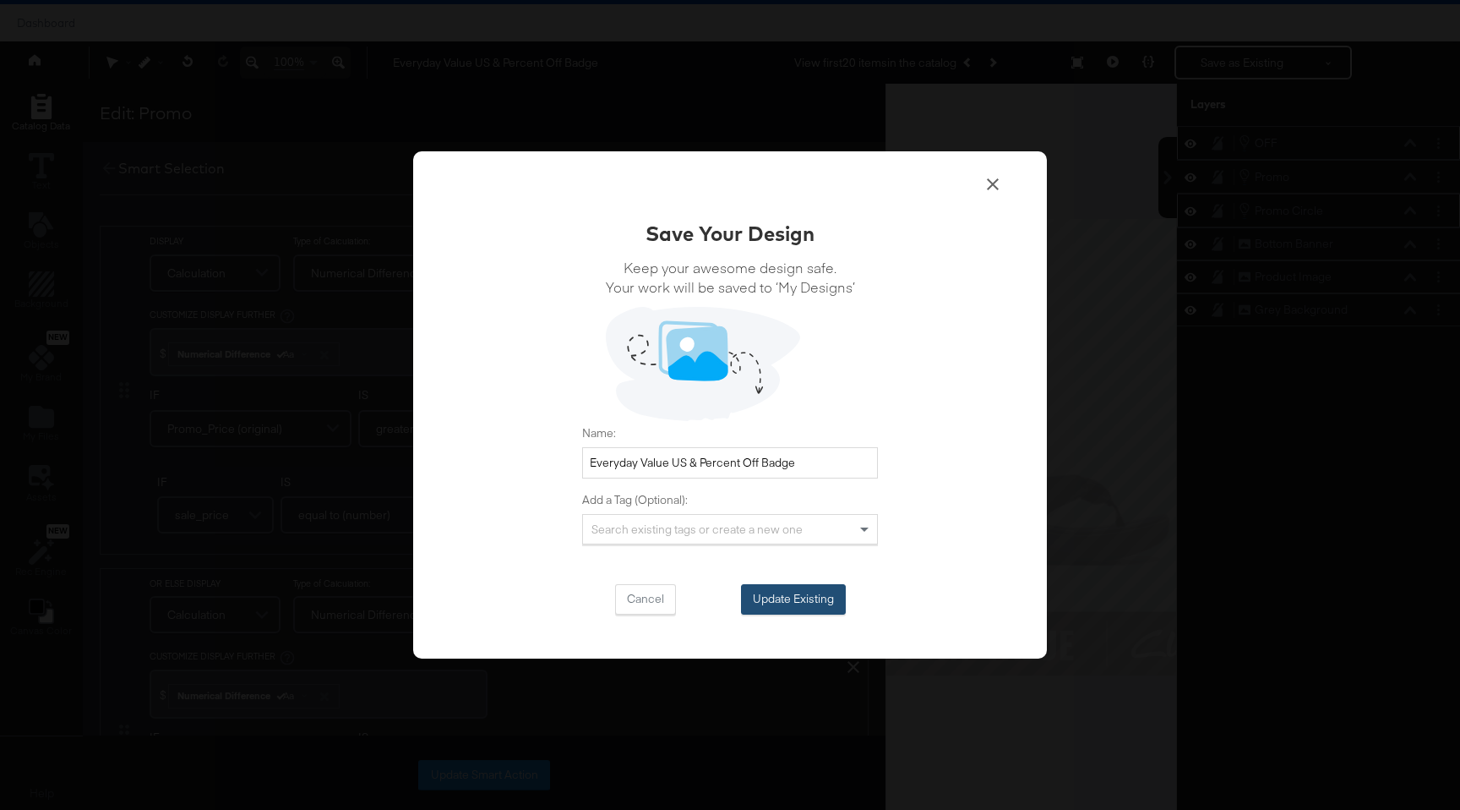
click at [814, 586] on button "Update Existing" at bounding box center [793, 599] width 105 height 30
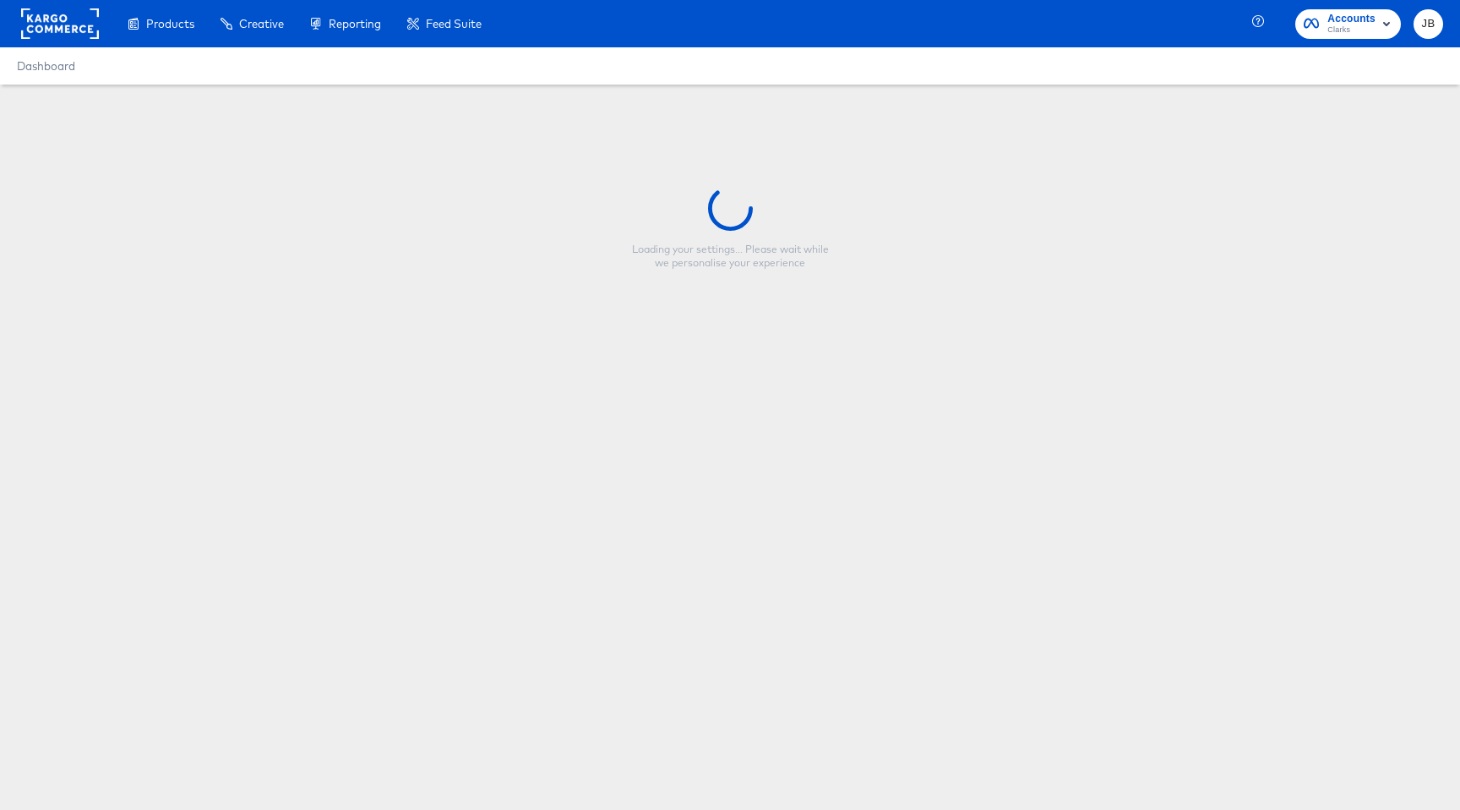
type input "Everyday Value US & Percent Off Badge"
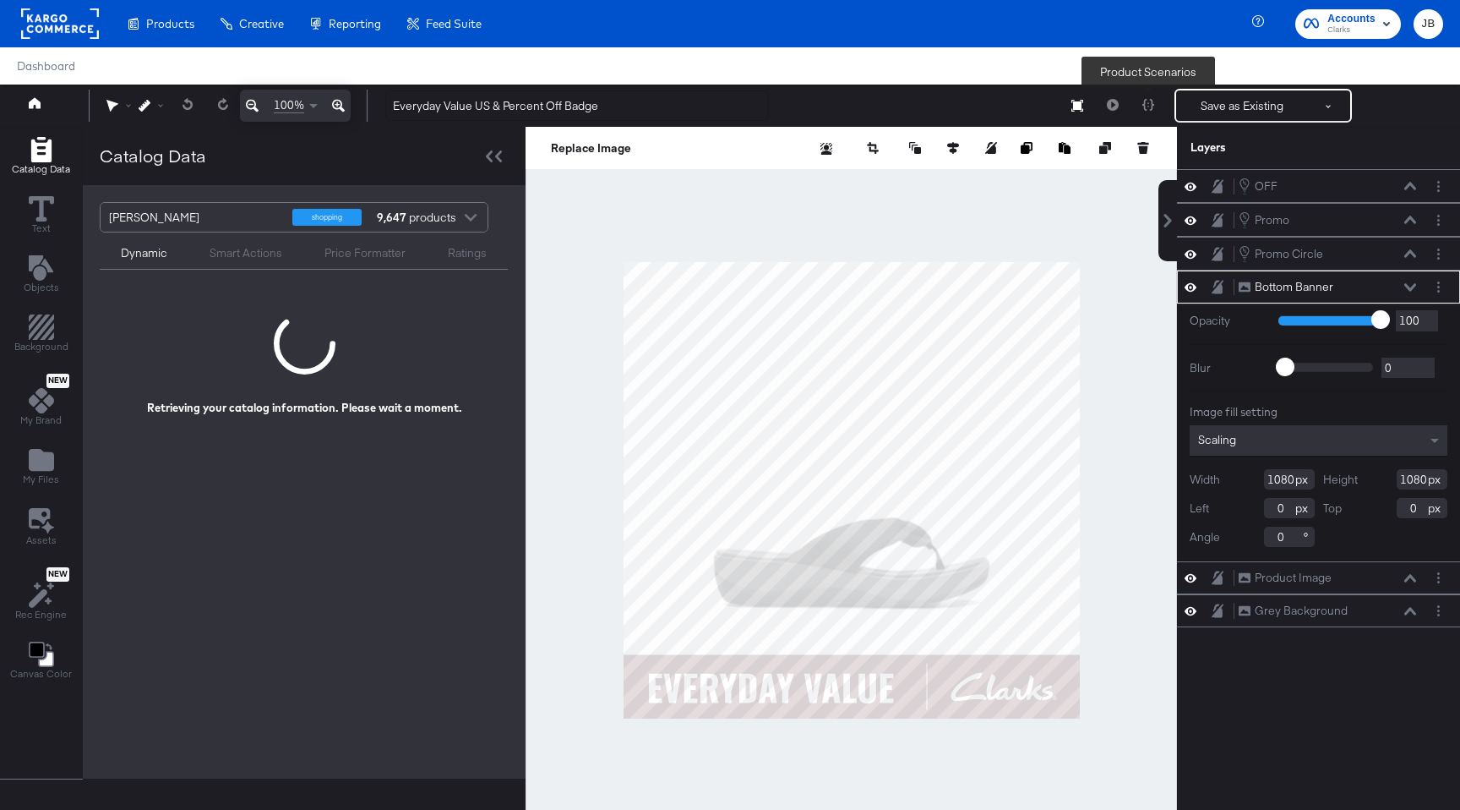
click at [1147, 108] on div at bounding box center [1148, 106] width 35 height 34
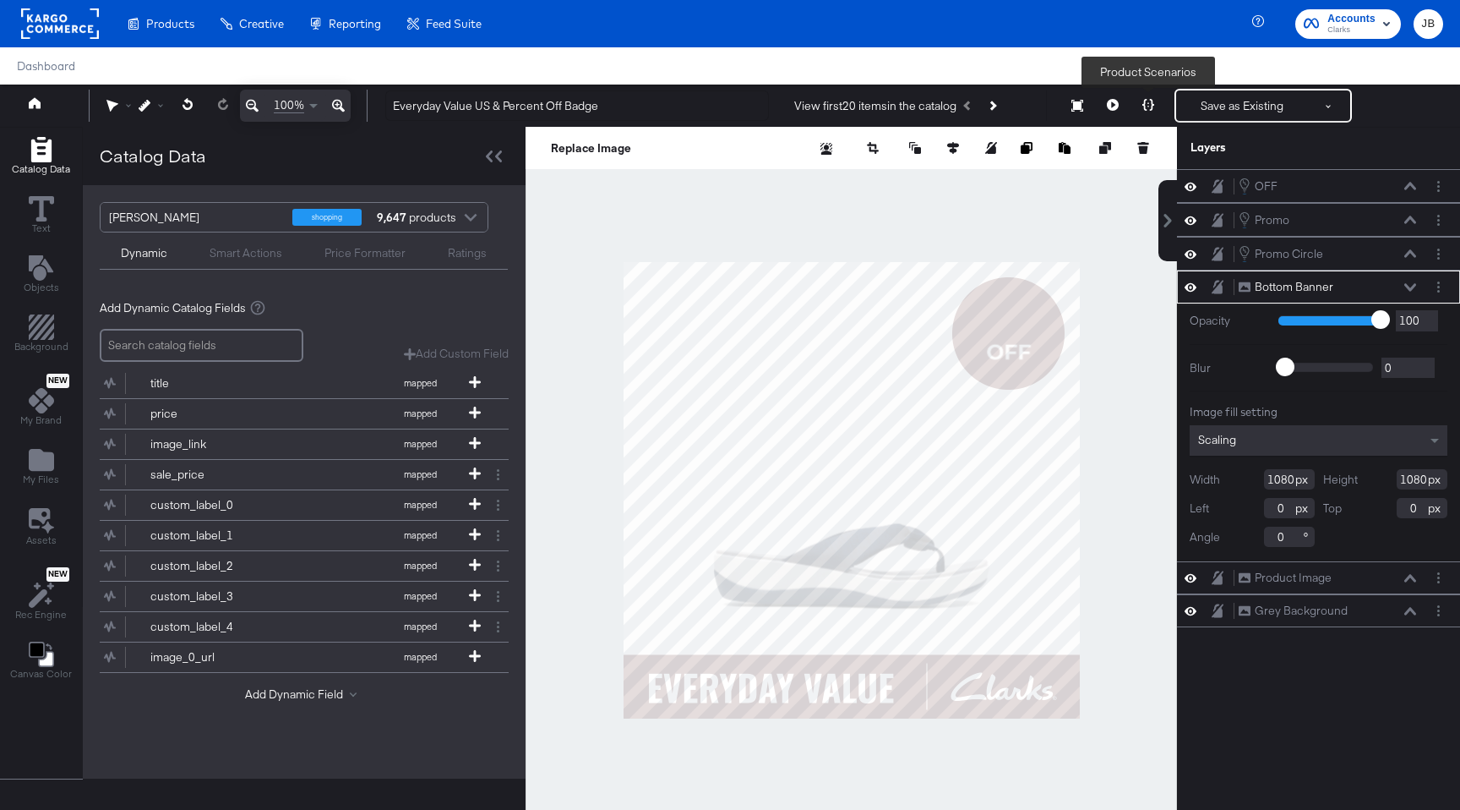
click at [1147, 107] on icon at bounding box center [1149, 105] width 12 height 12
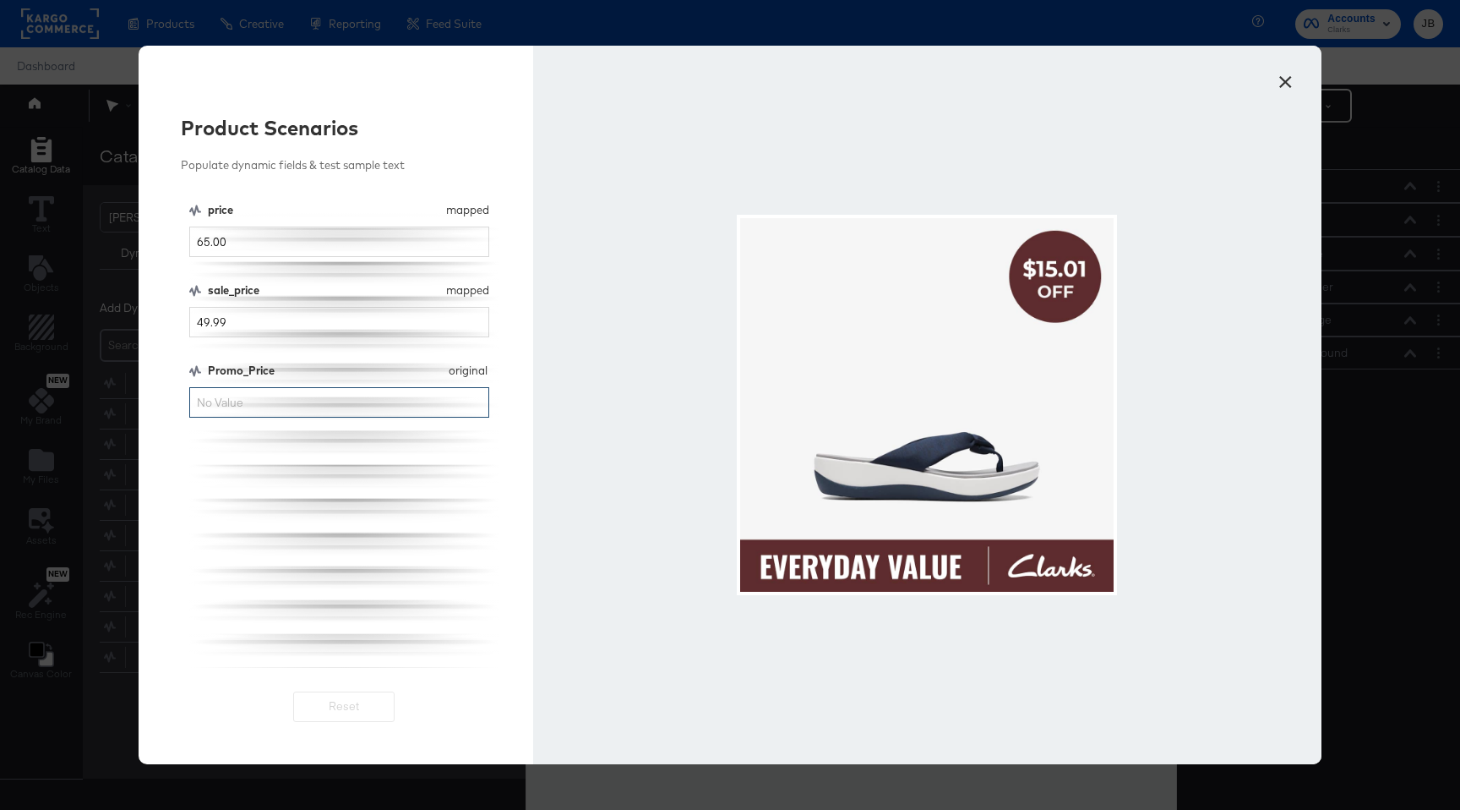
click at [265, 406] on input "Promo_Price" at bounding box center [339, 402] width 300 height 31
type input "3"
type input "23"
click at [270, 320] on input "49.99" at bounding box center [339, 322] width 300 height 31
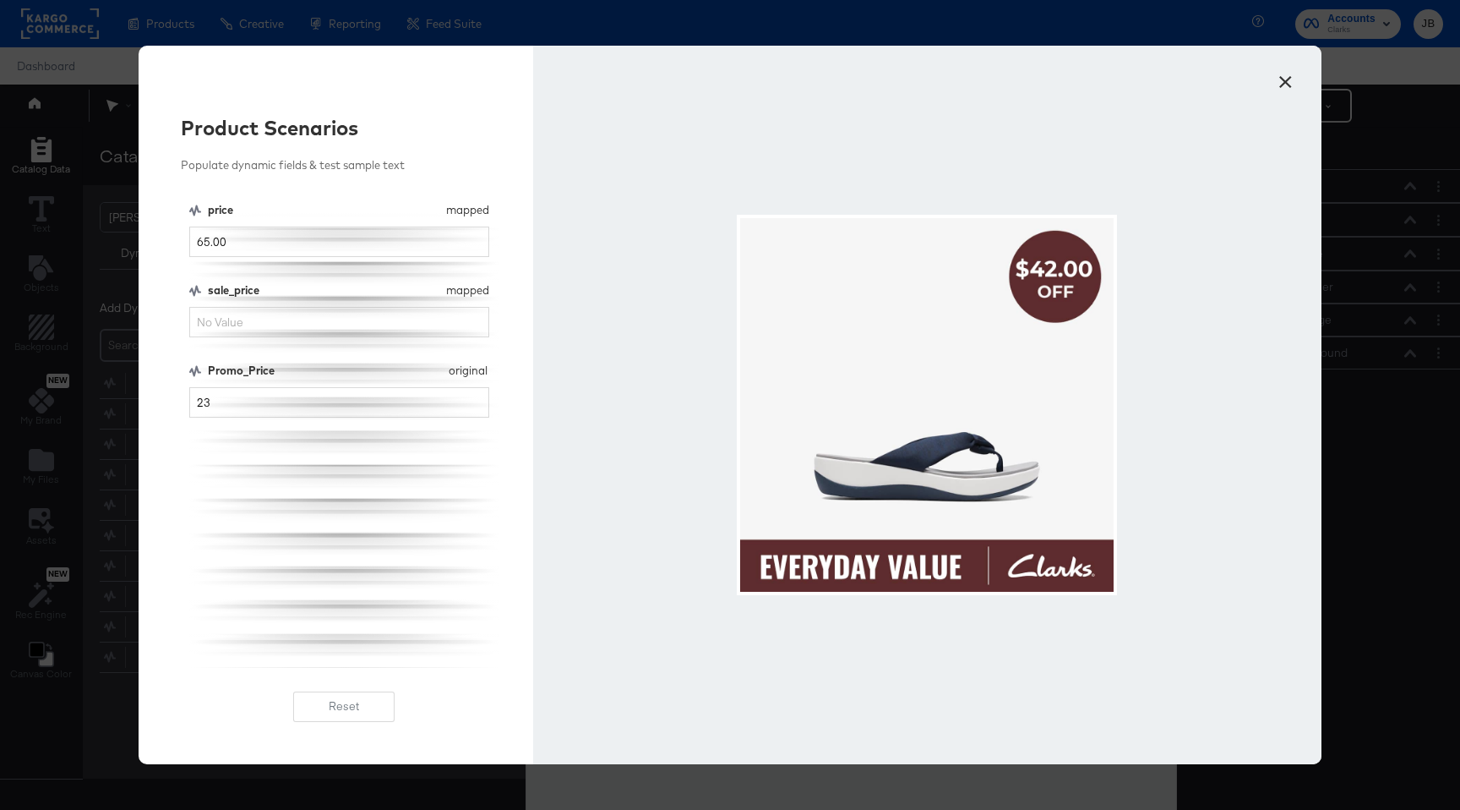
click at [1279, 84] on button "×" at bounding box center [1285, 78] width 30 height 30
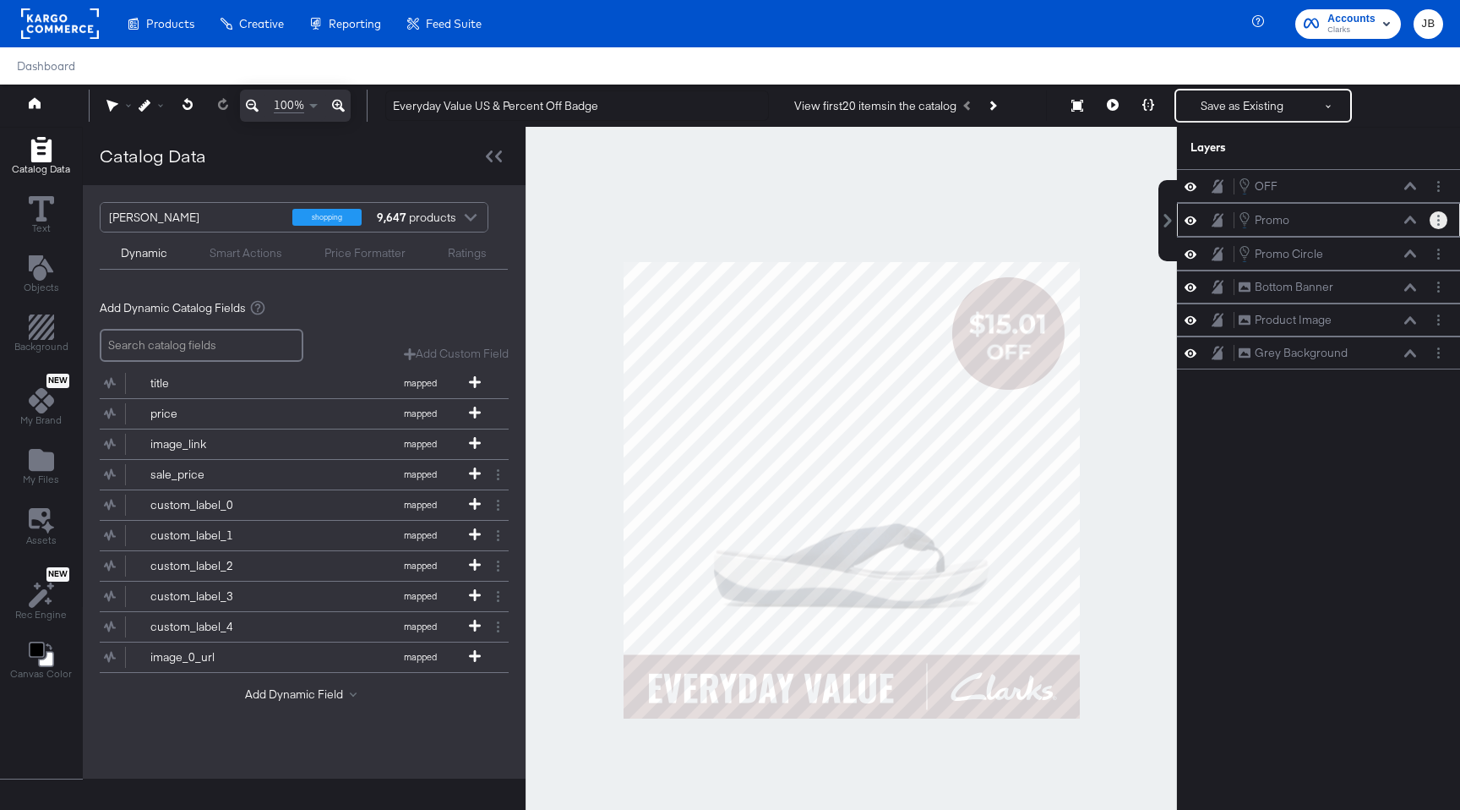
click at [1439, 227] on button "Layer Options" at bounding box center [1439, 220] width 18 height 18
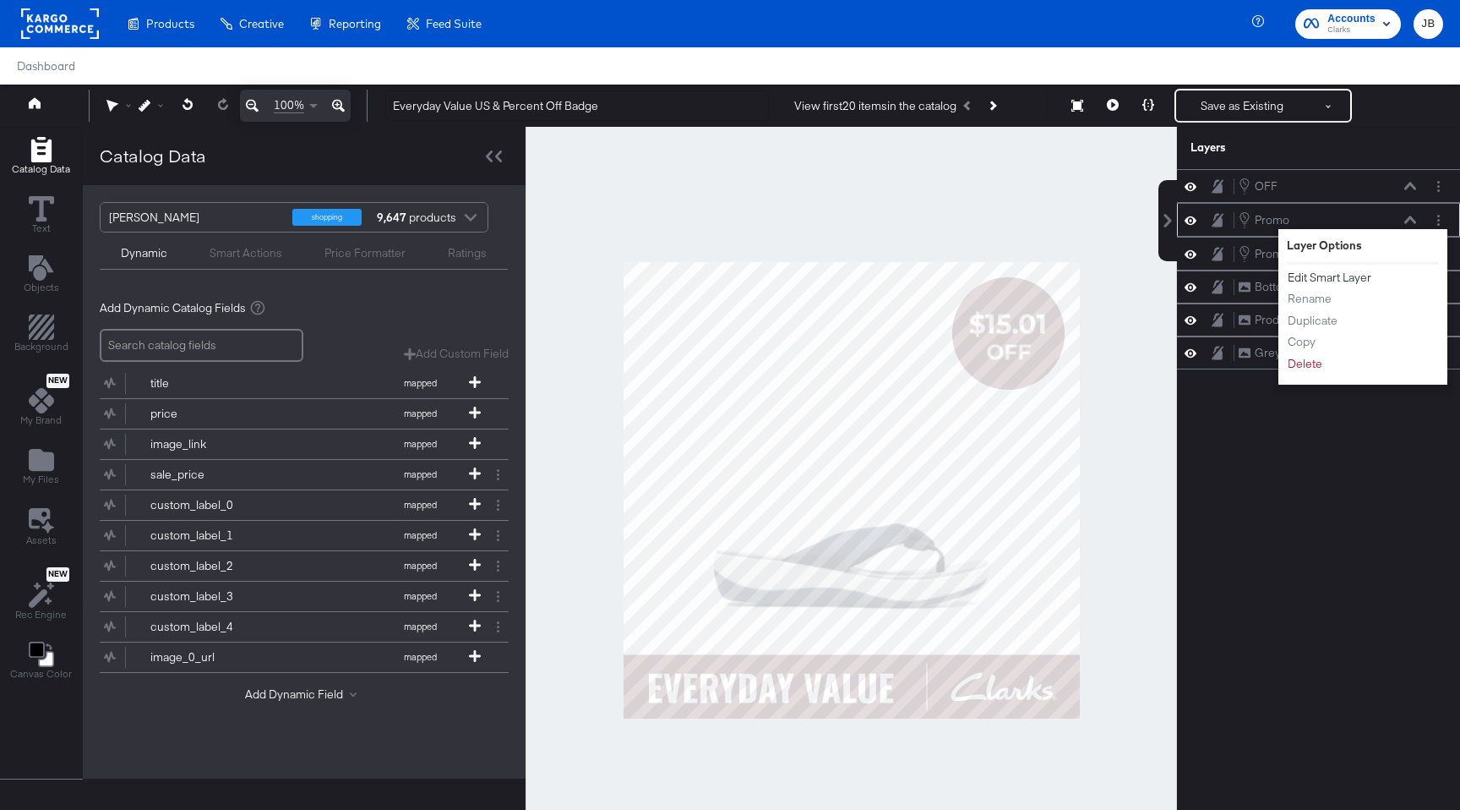
click at [1366, 275] on button "Edit Smart Layer" at bounding box center [1329, 278] width 85 height 18
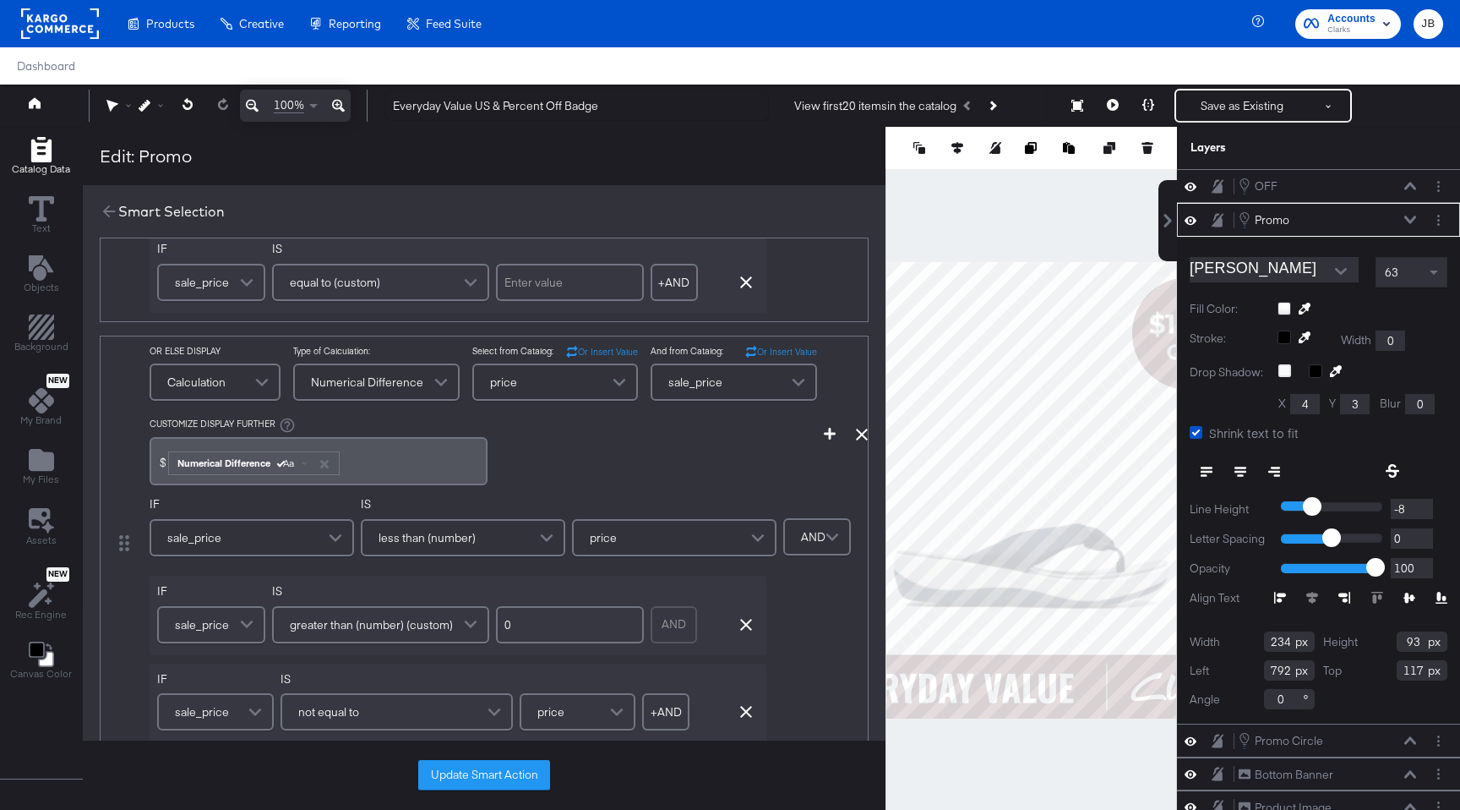
scroll to position [610, 0]
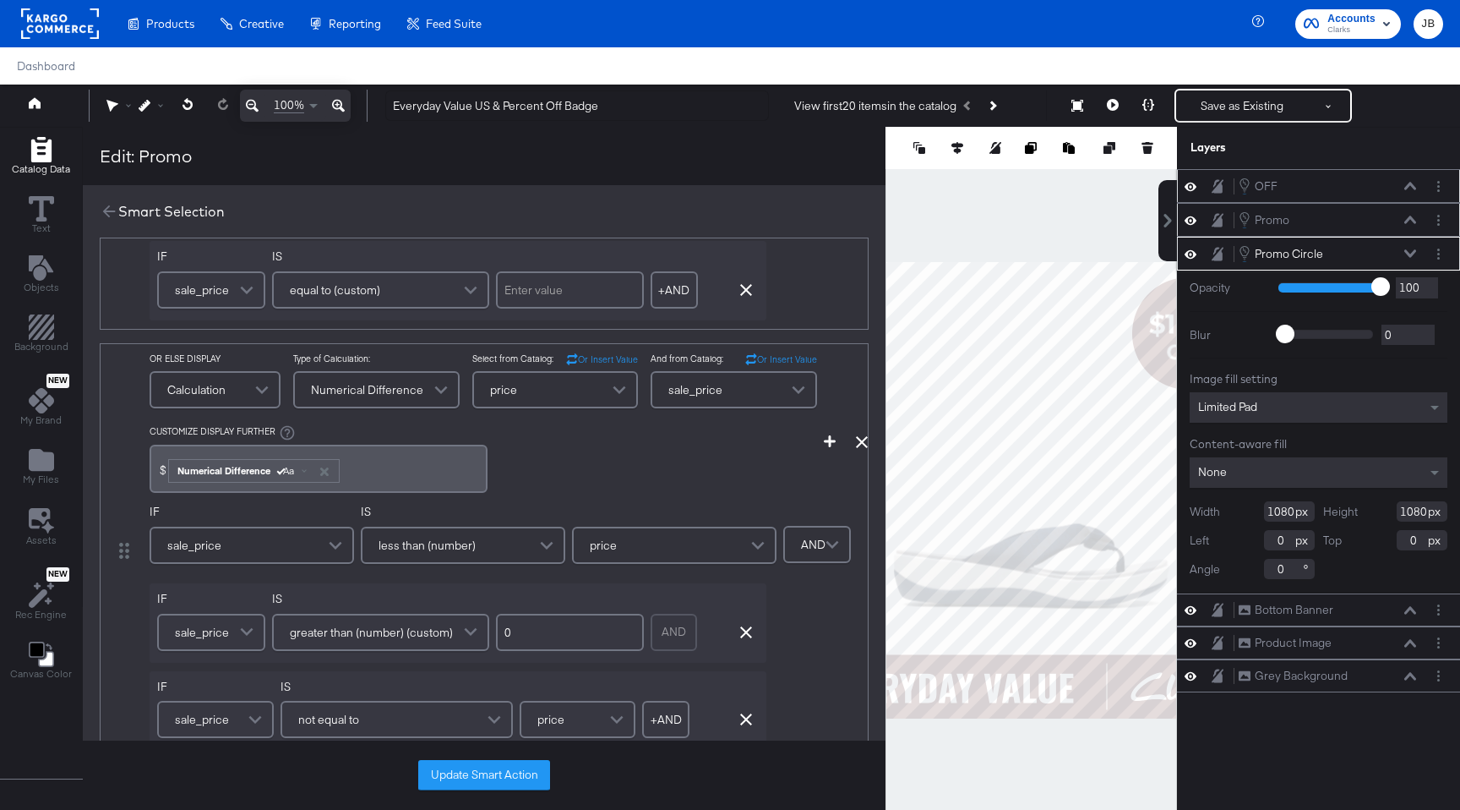
click at [1432, 178] on div at bounding box center [1439, 186] width 18 height 18
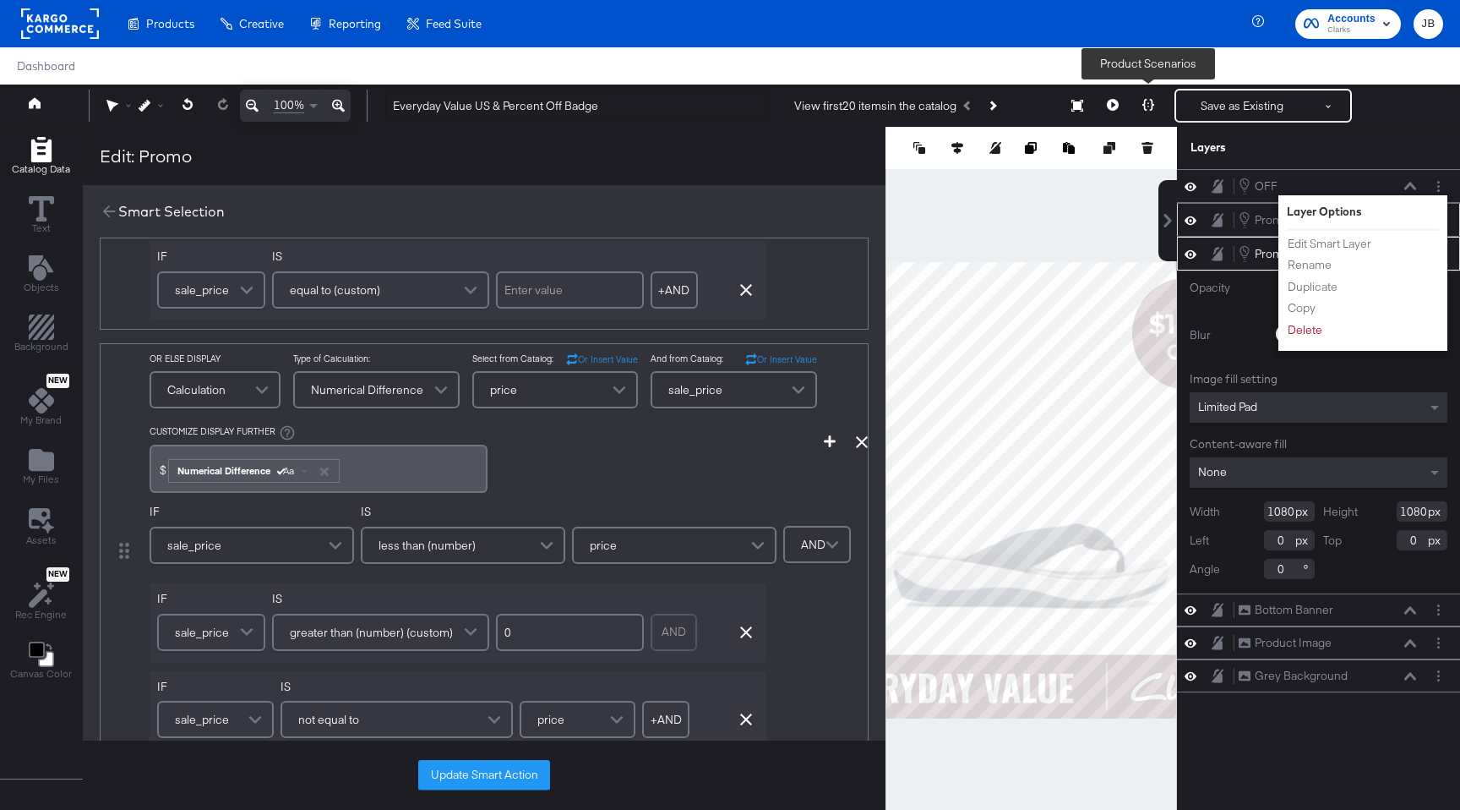
click at [1144, 103] on icon at bounding box center [1149, 105] width 12 height 12
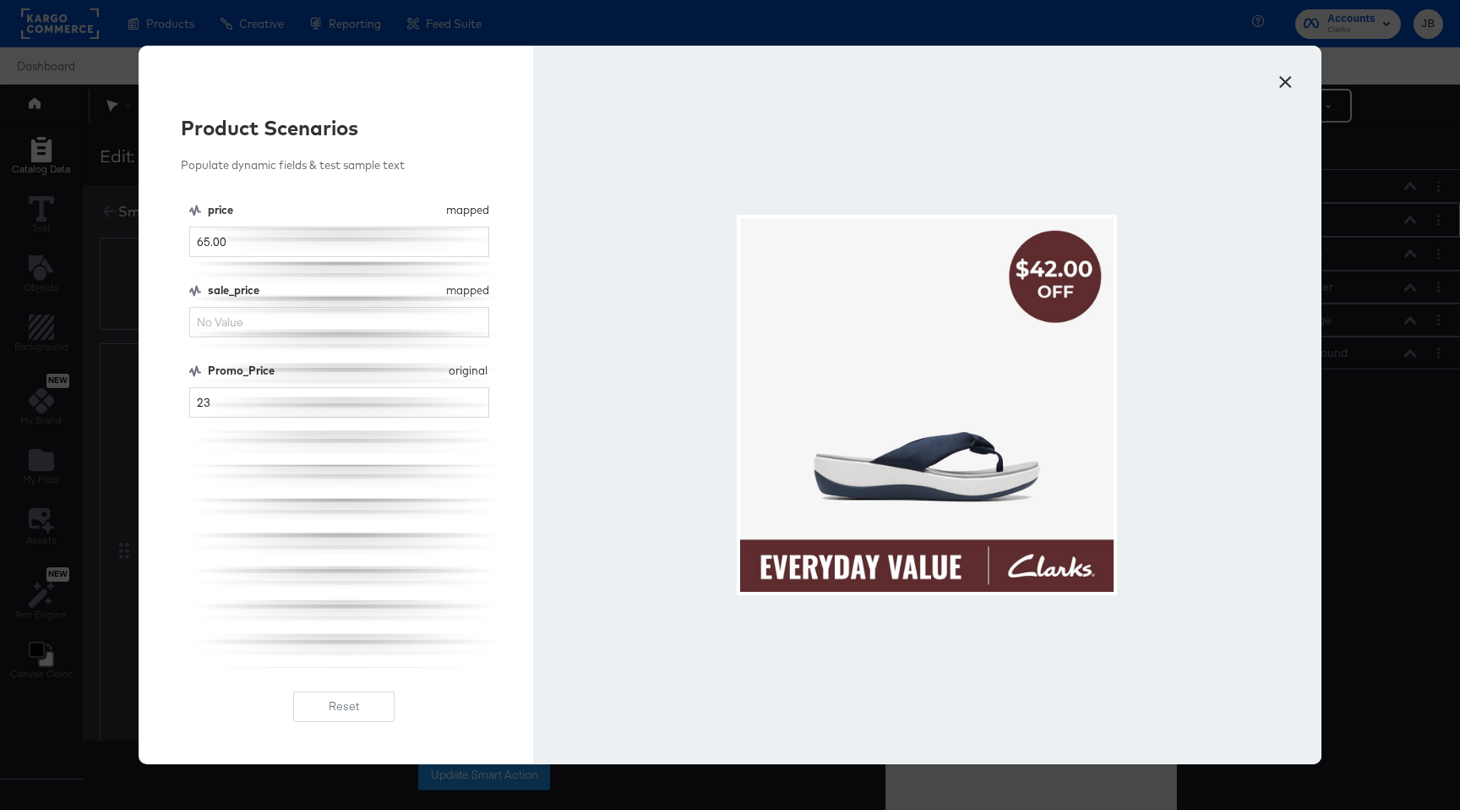
click at [1281, 81] on button "×" at bounding box center [1285, 78] width 30 height 30
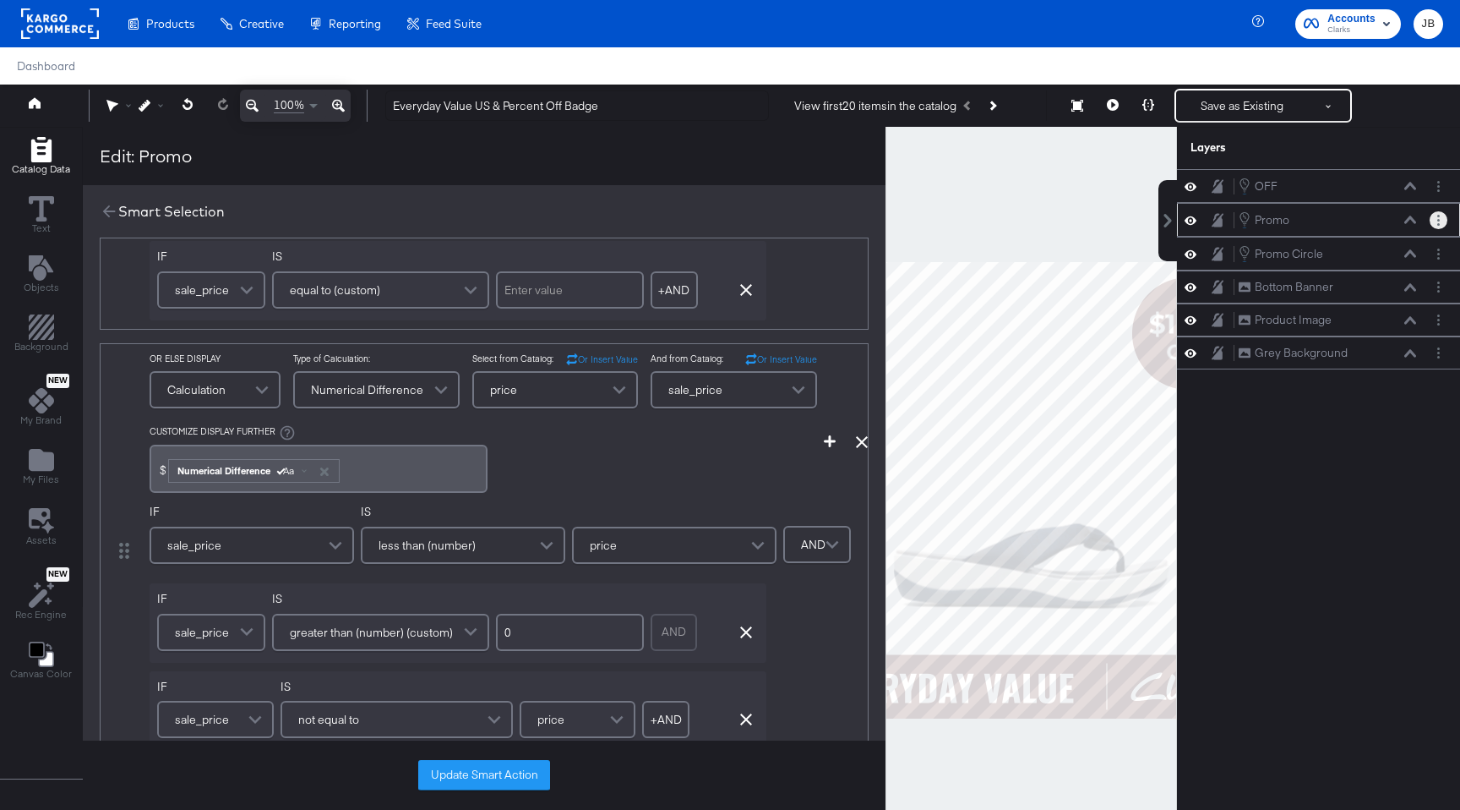
click at [1436, 220] on button "Layer Options" at bounding box center [1439, 220] width 18 height 18
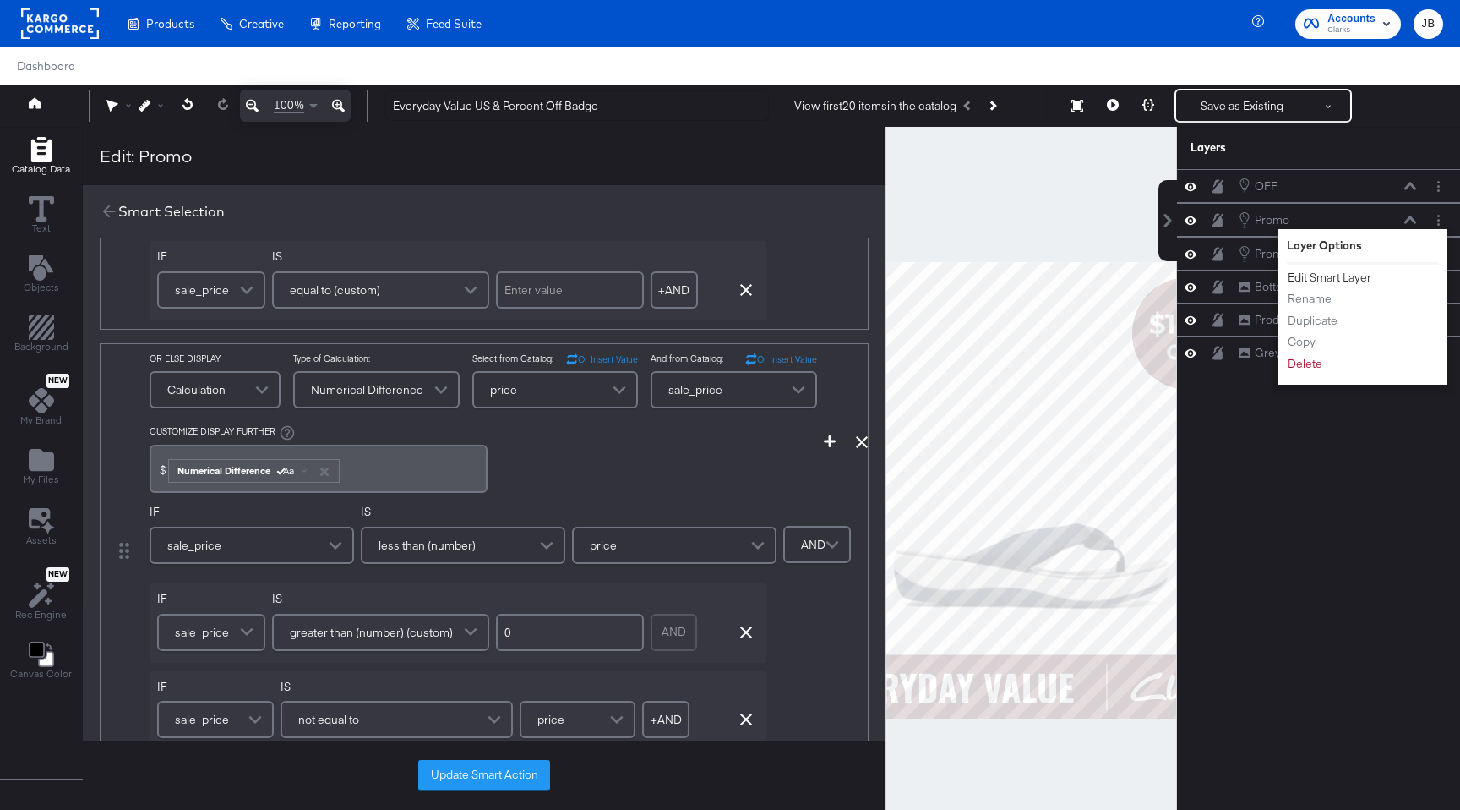
click at [1344, 276] on button "Edit Smart Layer" at bounding box center [1329, 278] width 85 height 18
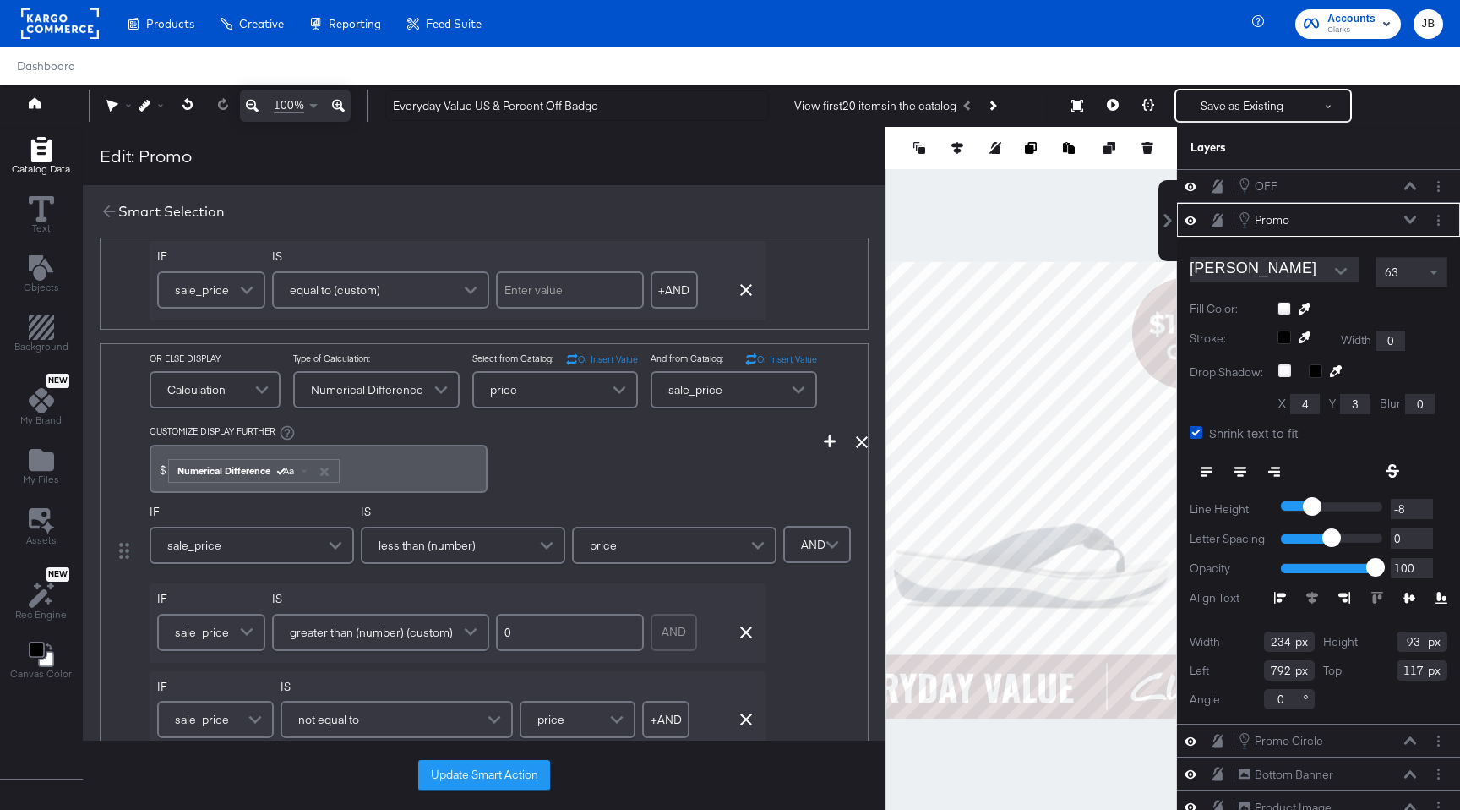
scroll to position [0, 0]
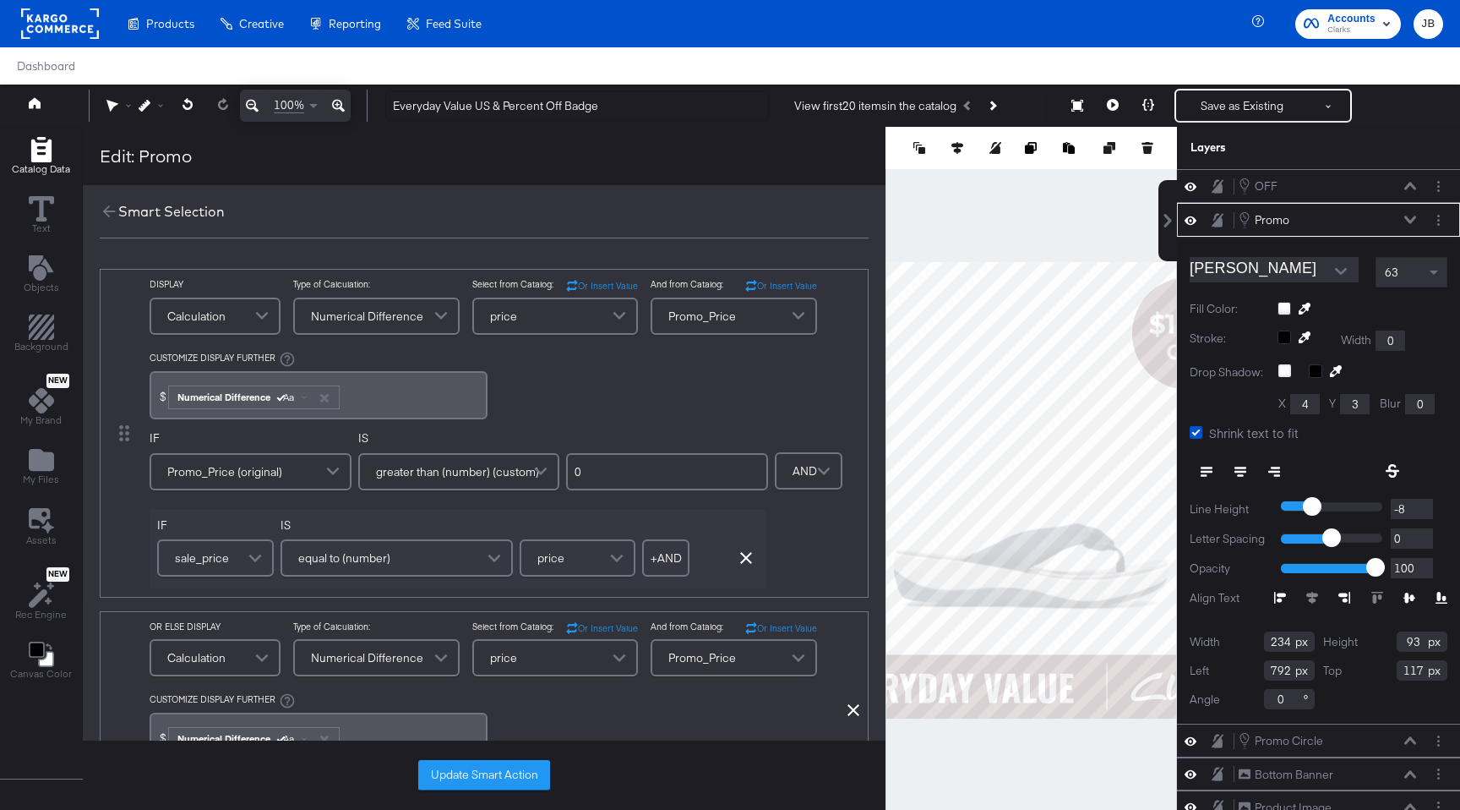
click at [1410, 223] on icon at bounding box center [1410, 219] width 12 height 8
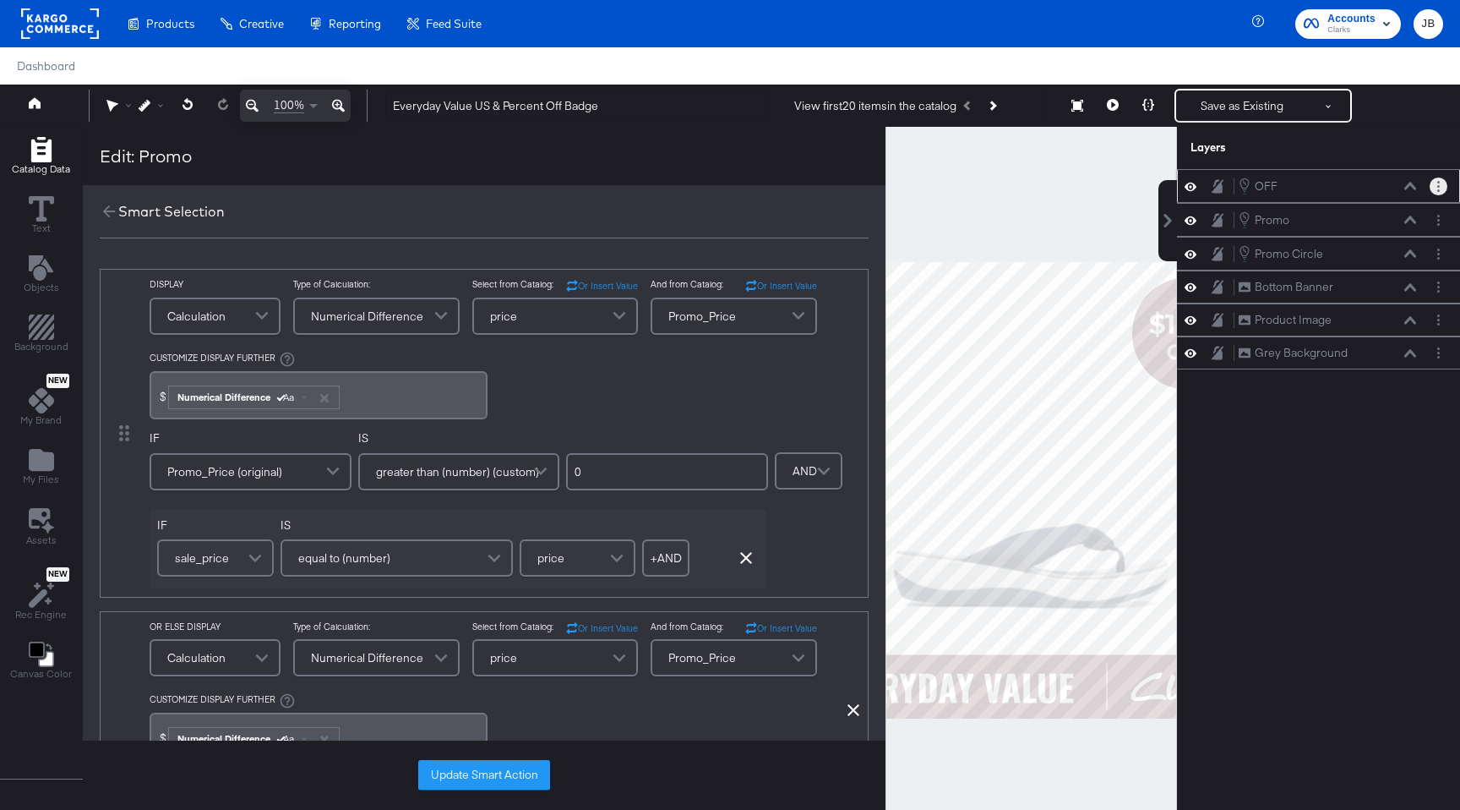
click at [1436, 189] on button "Layer Options" at bounding box center [1439, 186] width 18 height 18
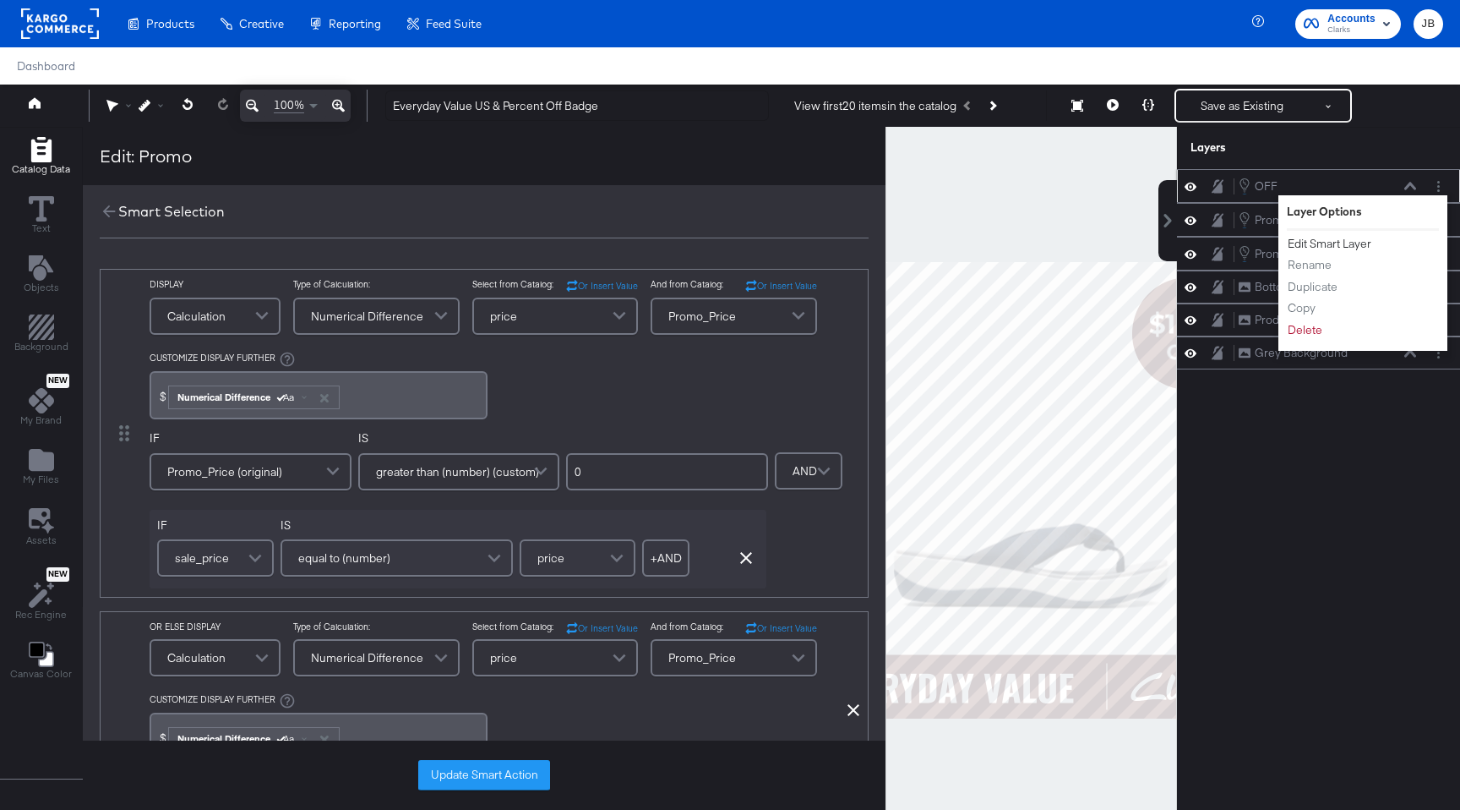
click at [1330, 243] on button "Edit Smart Layer" at bounding box center [1329, 244] width 85 height 18
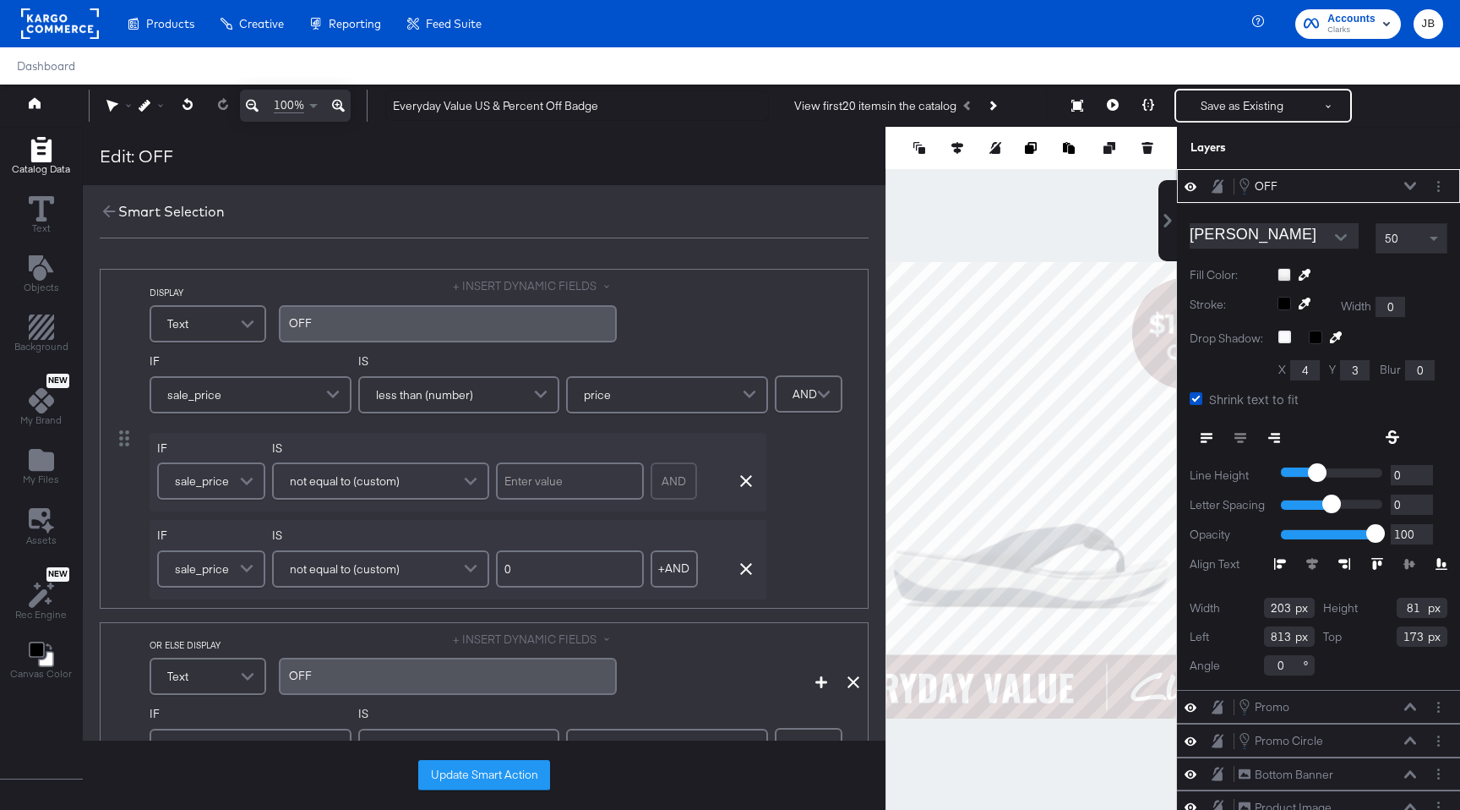
click at [1412, 181] on div "OFF OFF" at bounding box center [1327, 186] width 179 height 19
click at [1411, 185] on icon at bounding box center [1410, 186] width 12 height 8
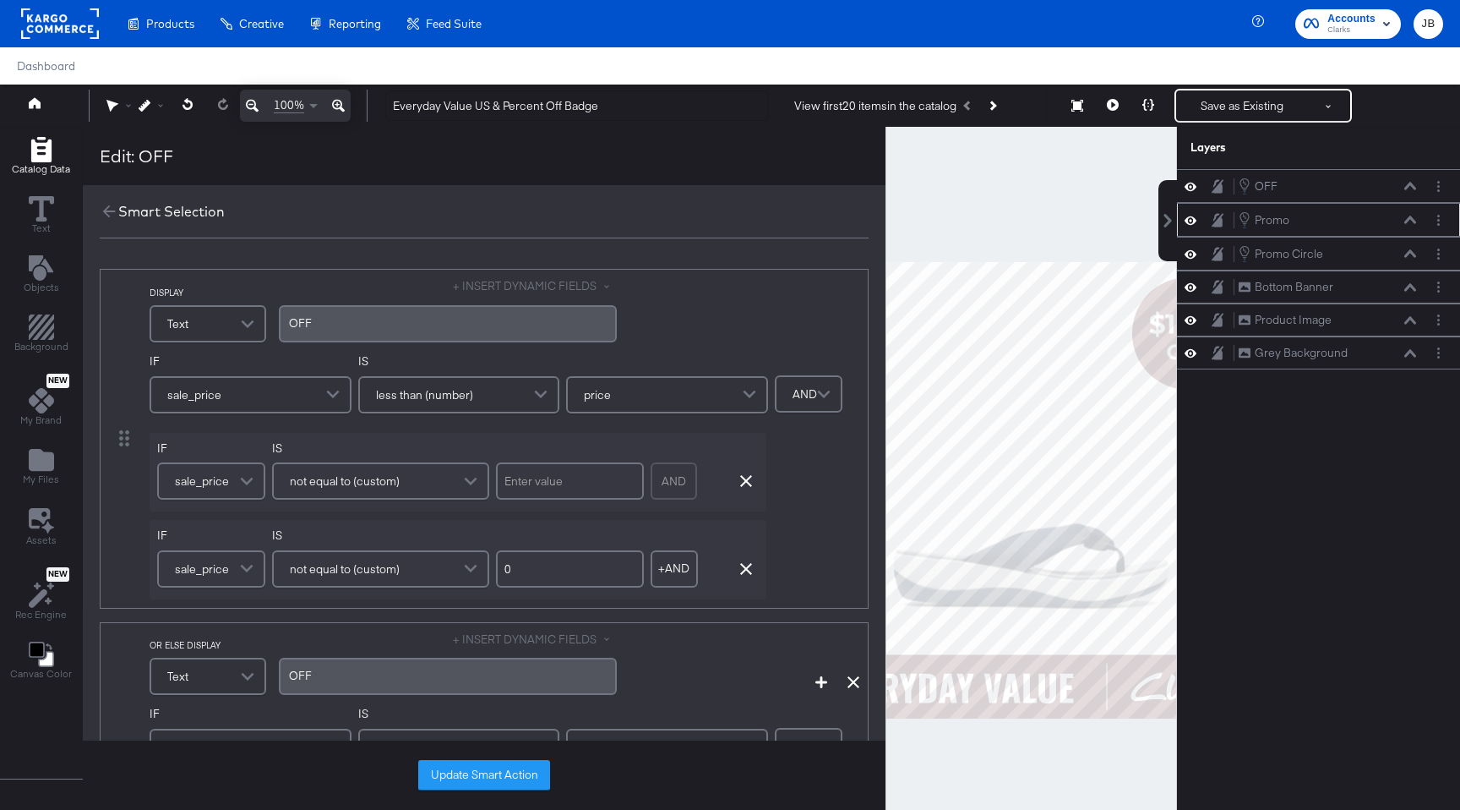
click at [1446, 226] on div at bounding box center [1439, 220] width 18 height 18
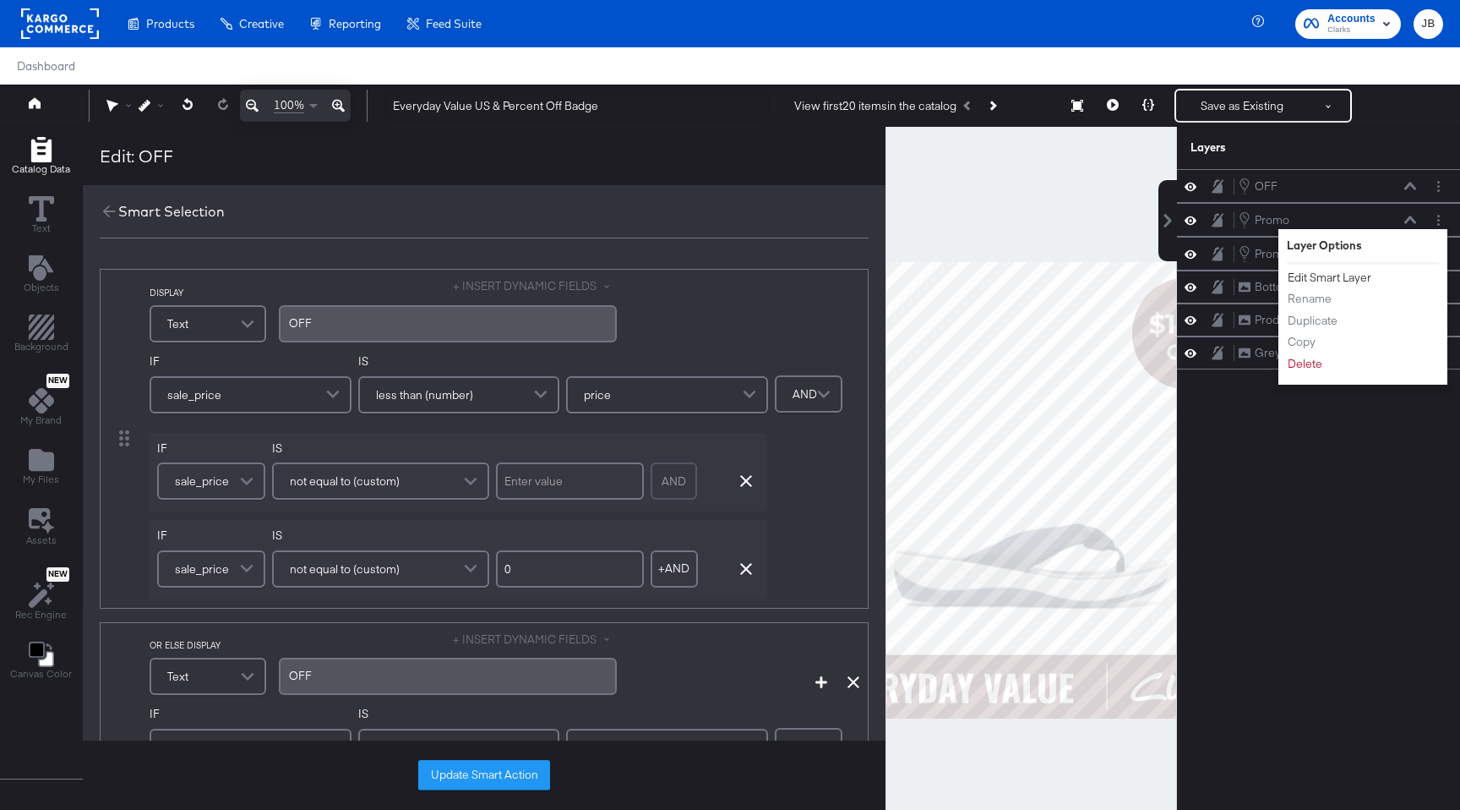
click at [1334, 280] on button "Edit Smart Layer" at bounding box center [1329, 278] width 85 height 18
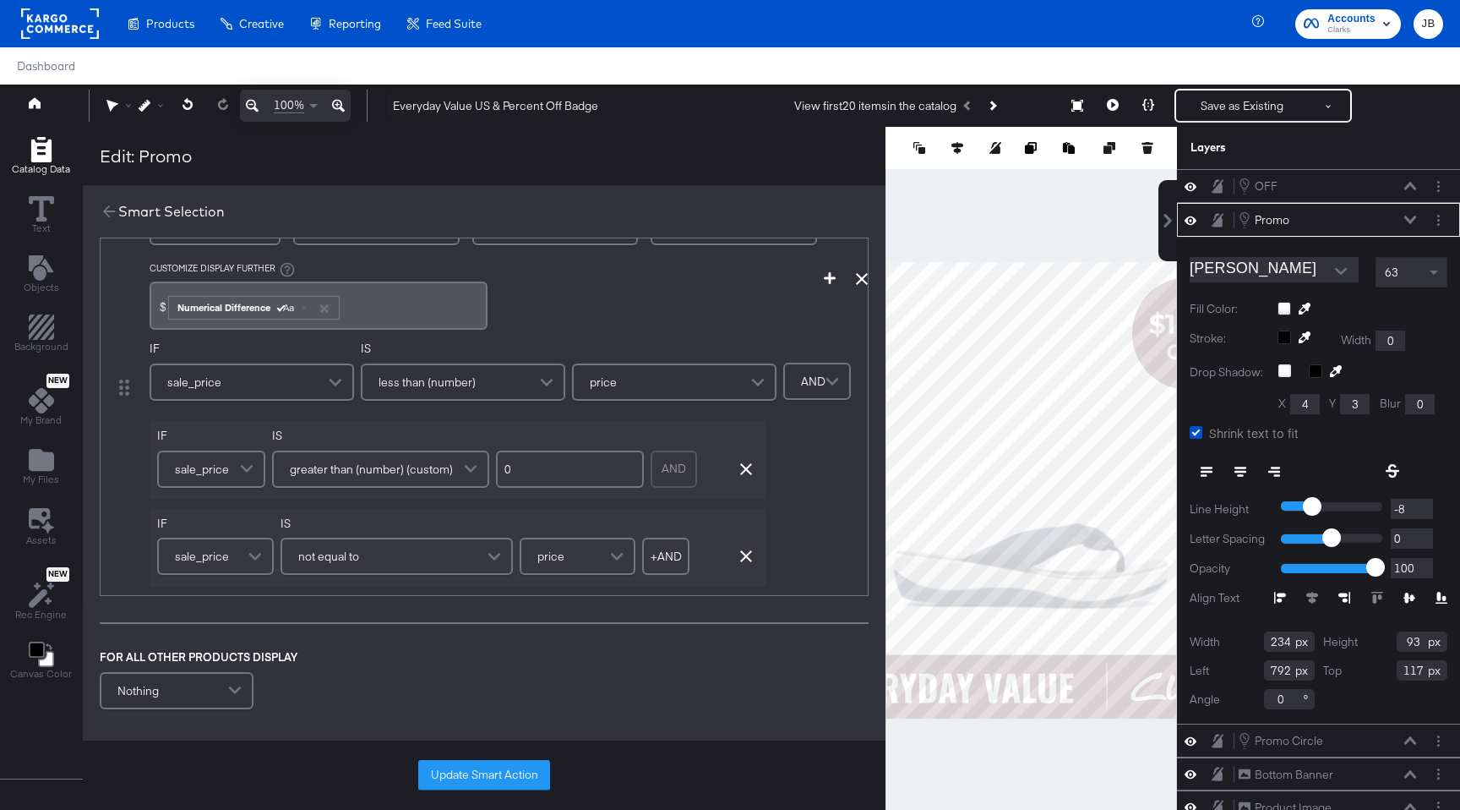
scroll to position [774, 0]
